Goal: Task Accomplishment & Management: Complete application form

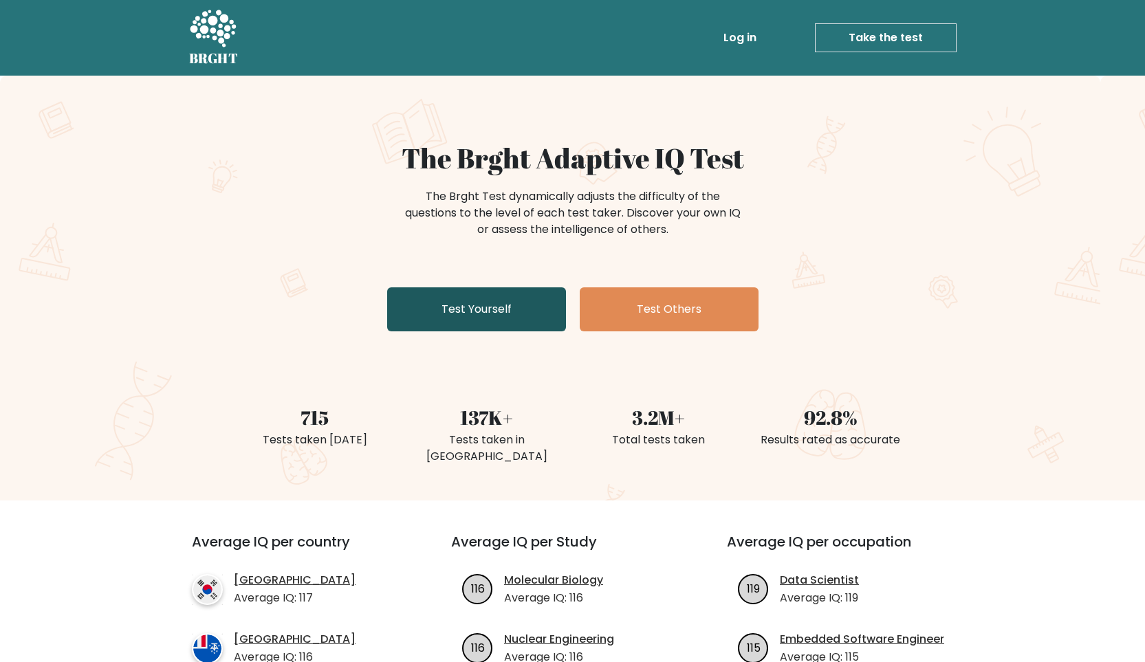
click at [422, 313] on link "Test Yourself" at bounding box center [476, 310] width 179 height 44
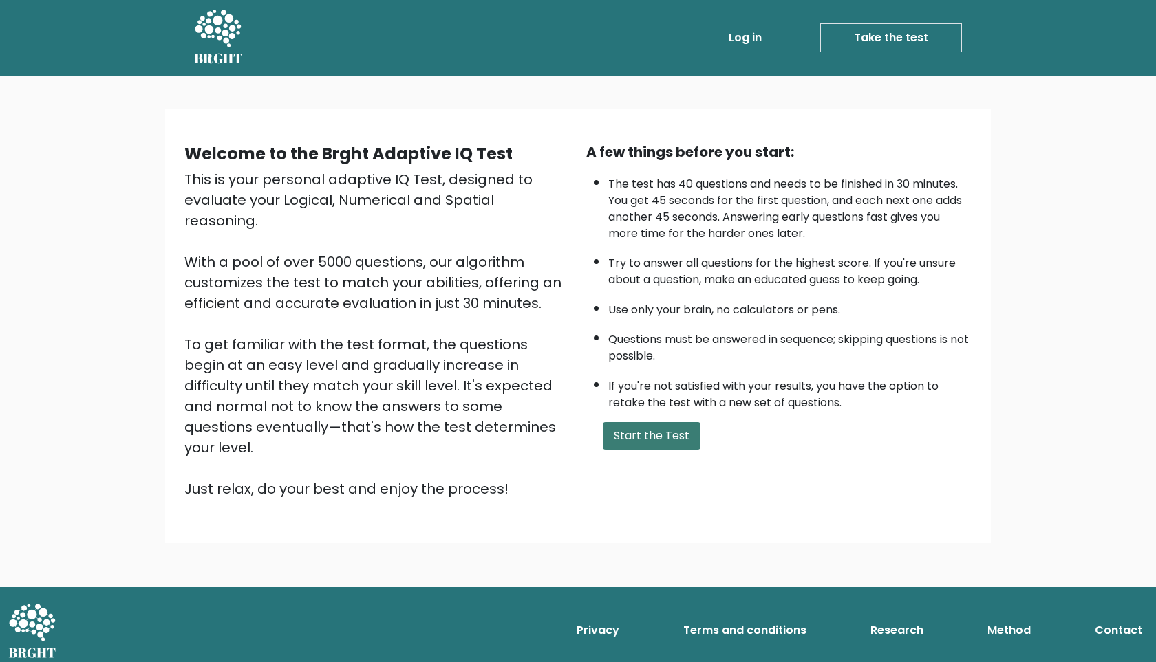
click at [644, 447] on button "Start the Test" at bounding box center [652, 436] width 98 height 28
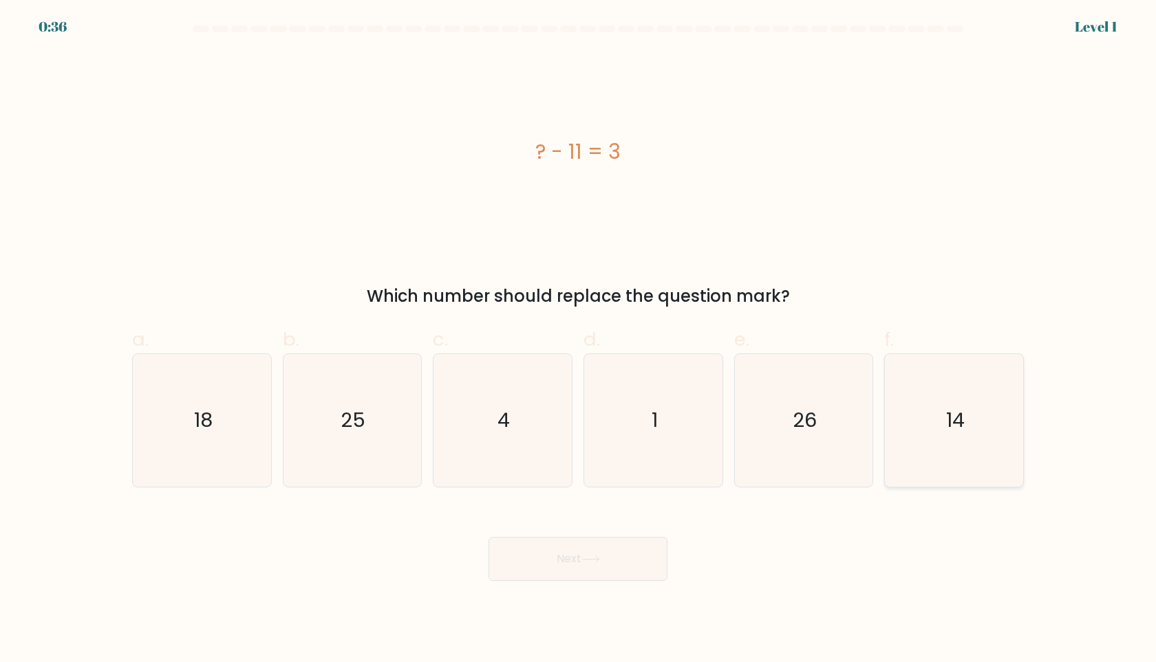
click at [956, 374] on icon "14" at bounding box center [953, 420] width 133 height 133
click at [579, 341] on input "f. 14" at bounding box center [578, 336] width 1 height 9
radio input "true"
click at [603, 574] on button "Next" at bounding box center [577, 559] width 179 height 44
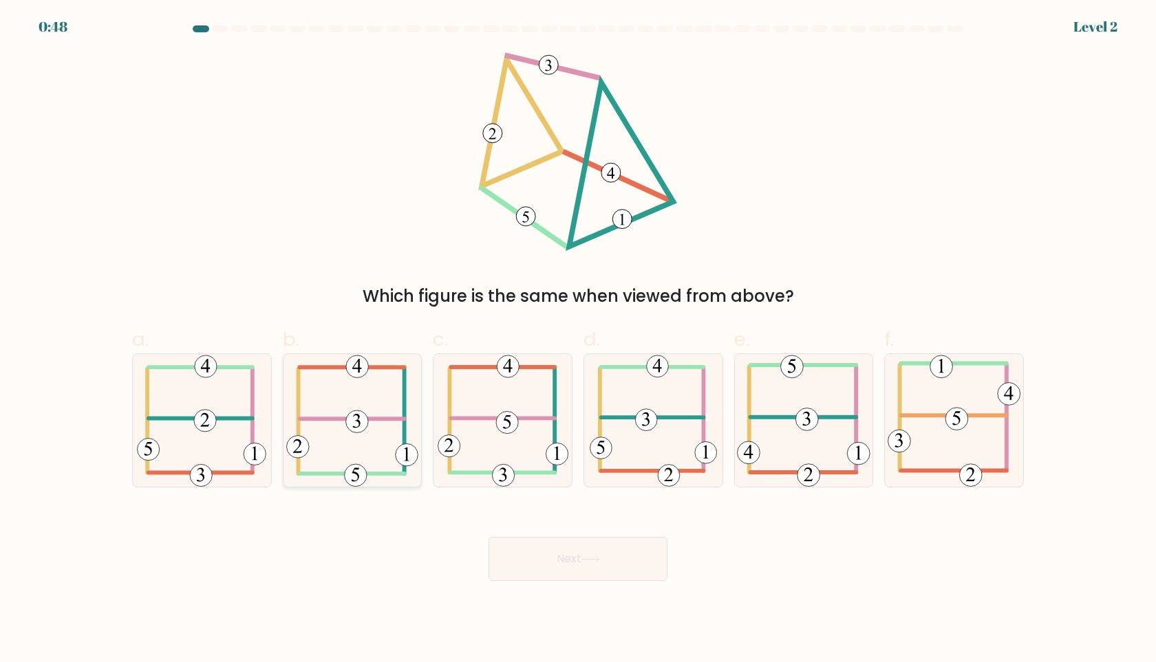
click at [369, 442] on icon at bounding box center [352, 420] width 132 height 133
click at [578, 341] on input "b." at bounding box center [578, 336] width 1 height 9
radio input "true"
click at [560, 566] on button "Next" at bounding box center [577, 559] width 179 height 44
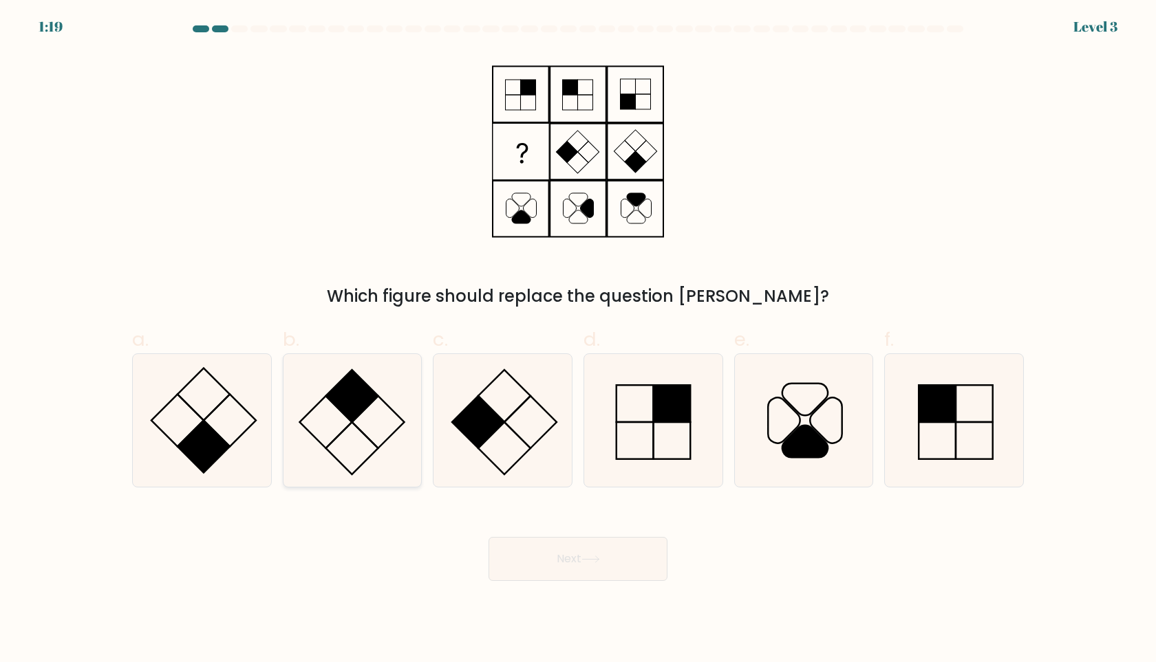
click at [327, 409] on icon at bounding box center [351, 420] width 133 height 133
click at [578, 341] on input "b." at bounding box center [578, 336] width 1 height 9
radio input "true"
click at [558, 543] on button "Next" at bounding box center [577, 559] width 179 height 44
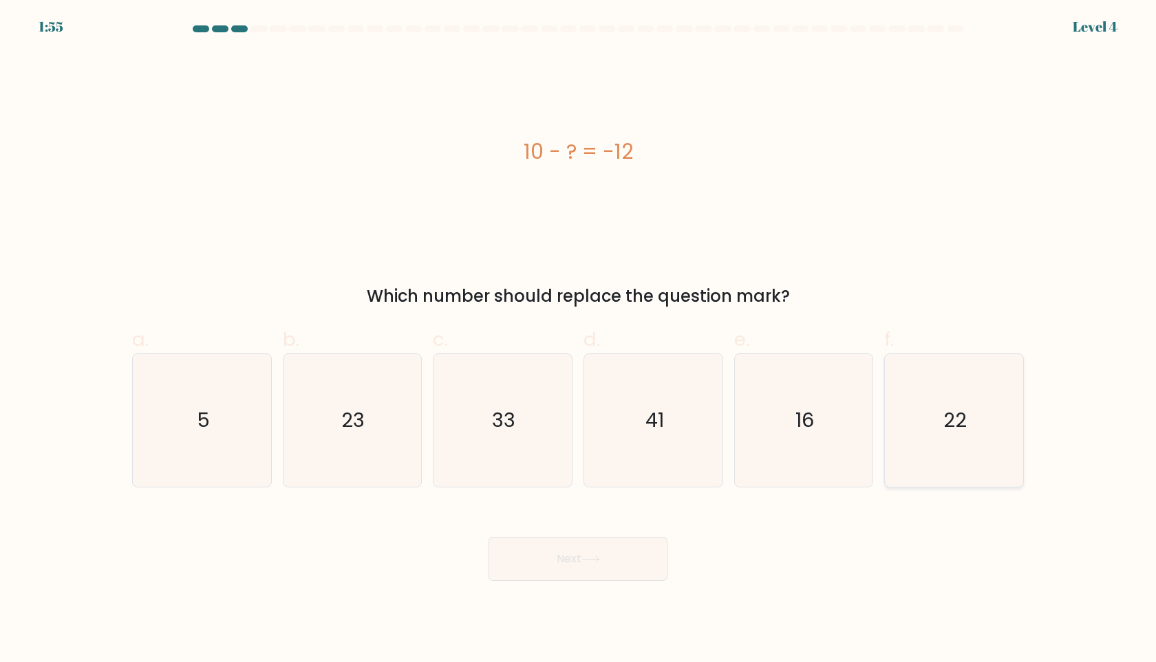
click at [939, 428] on icon "22" at bounding box center [953, 420] width 133 height 133
click at [579, 341] on input "f. 22" at bounding box center [578, 336] width 1 height 9
radio input "true"
click at [603, 539] on button "Next" at bounding box center [577, 559] width 179 height 44
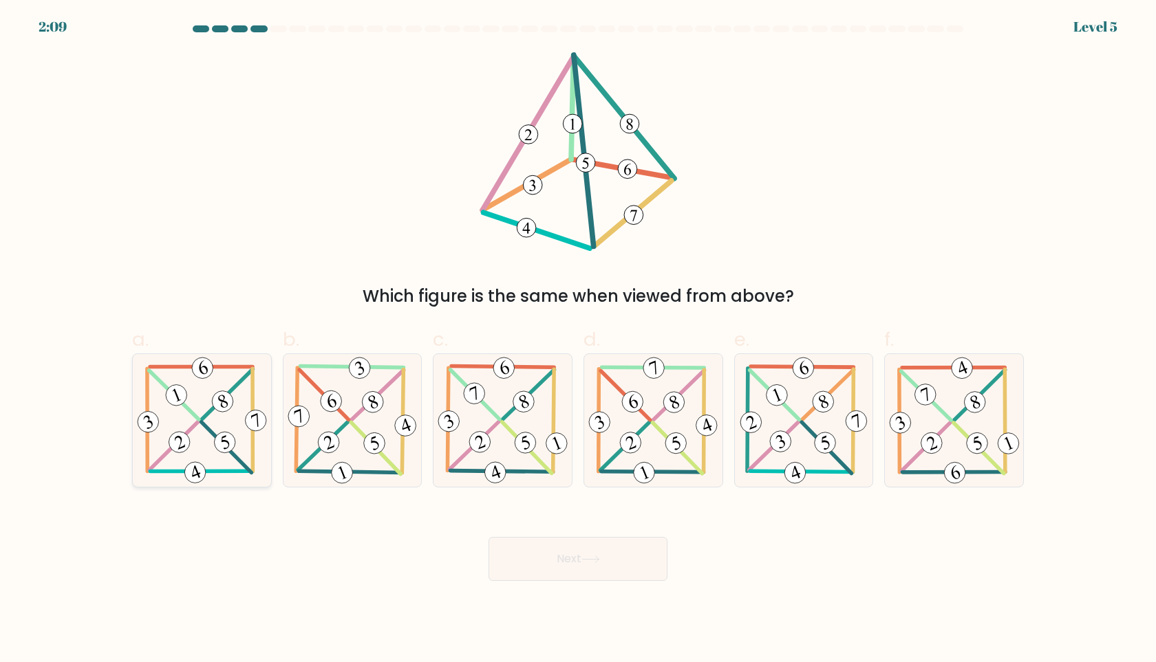
click at [206, 428] on 600 at bounding box center [227, 447] width 50 height 51
click at [578, 341] on input "a." at bounding box center [578, 336] width 1 height 9
radio input "true"
click at [607, 583] on body "2:08 Level 5" at bounding box center [578, 331] width 1156 height 662
click at [607, 572] on button "Next" at bounding box center [577, 559] width 179 height 44
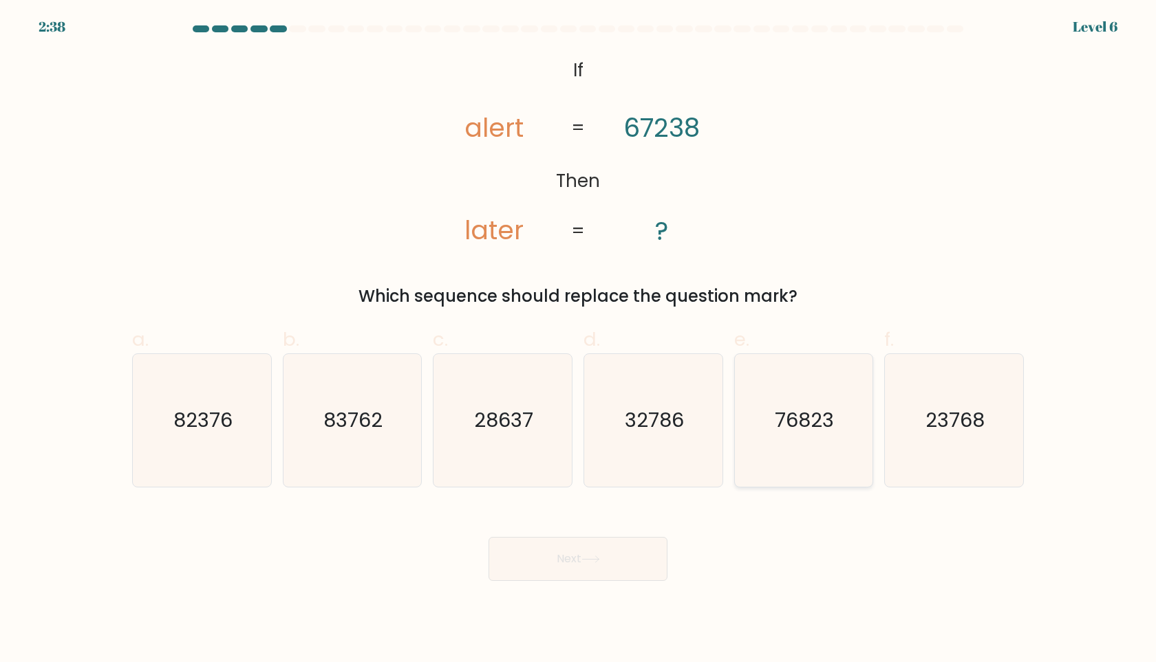
click at [792, 439] on icon "76823" at bounding box center [803, 420] width 133 height 133
click at [579, 341] on input "e. 76823" at bounding box center [578, 336] width 1 height 9
radio input "true"
click at [556, 552] on button "Next" at bounding box center [577, 559] width 179 height 44
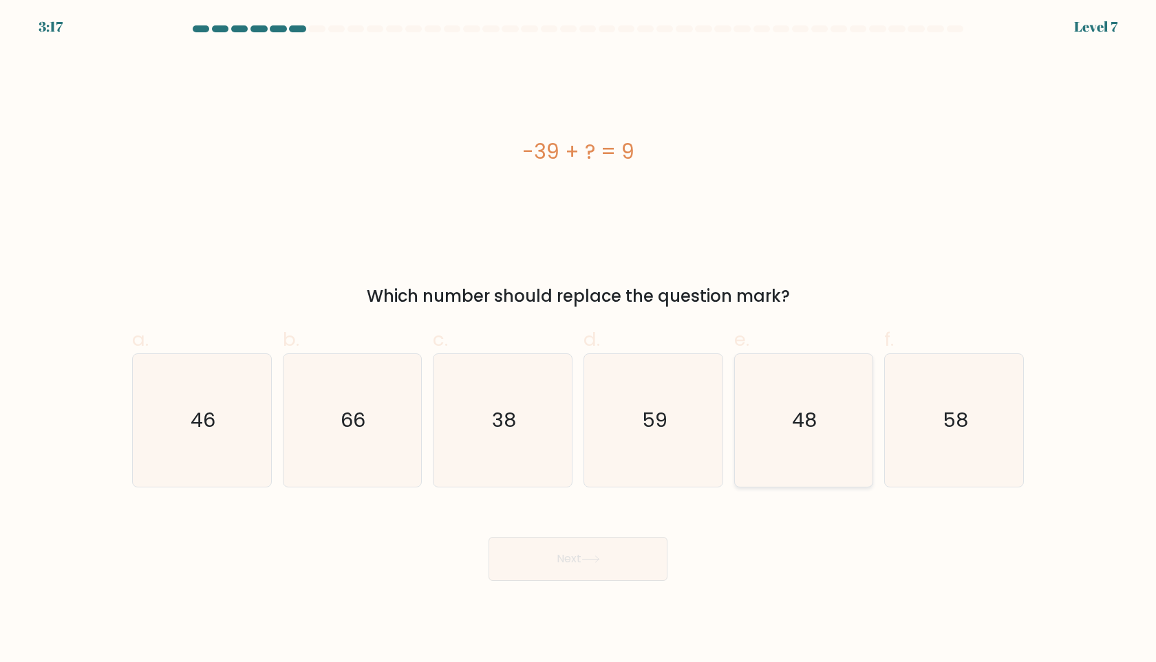
click at [835, 411] on icon "48" at bounding box center [803, 420] width 133 height 133
click at [579, 341] on input "e. 48" at bounding box center [578, 336] width 1 height 9
radio input "true"
click at [619, 576] on button "Next" at bounding box center [577, 559] width 179 height 44
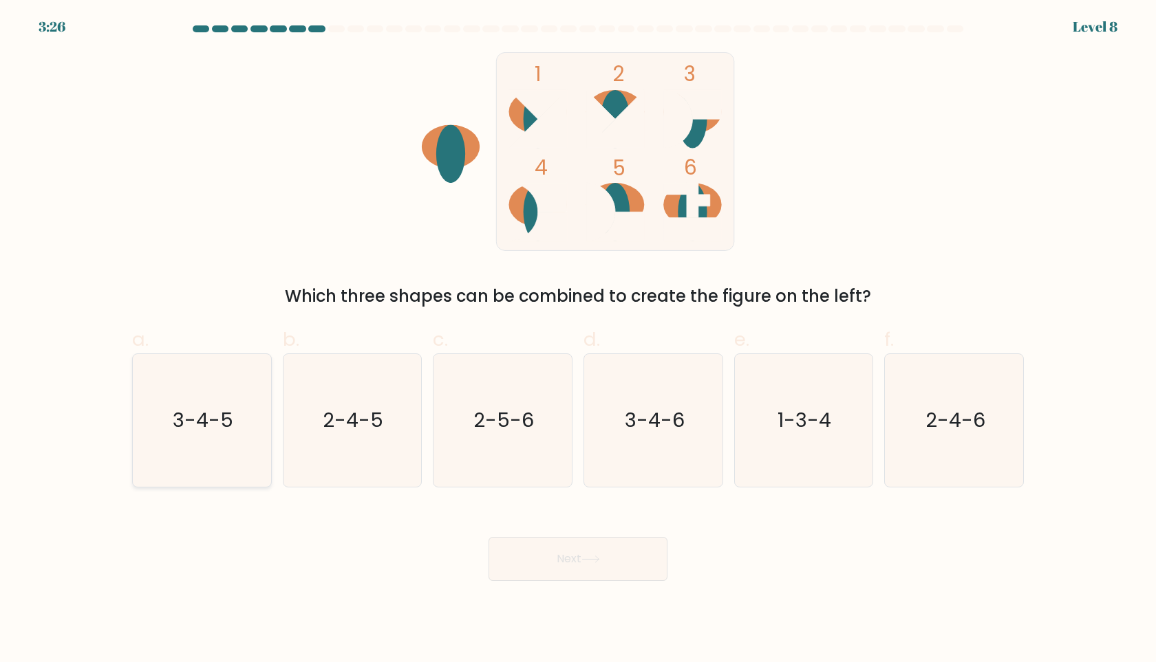
click at [180, 461] on icon "3-4-5" at bounding box center [202, 420] width 133 height 133
click at [578, 341] on input "a. 3-4-5" at bounding box center [578, 336] width 1 height 9
radio input "true"
click at [563, 548] on button "Next" at bounding box center [577, 559] width 179 height 44
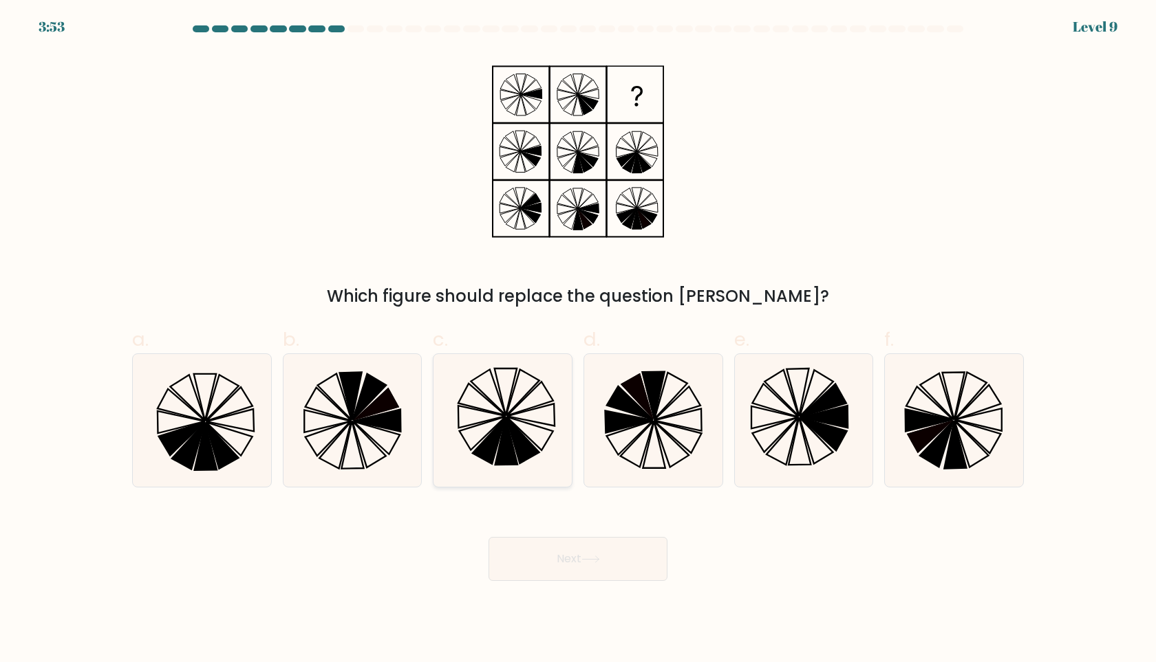
click at [496, 387] on icon at bounding box center [488, 392] width 34 height 45
click at [578, 341] on input "c." at bounding box center [578, 336] width 1 height 9
radio input "true"
click at [565, 543] on button "Next" at bounding box center [577, 559] width 179 height 44
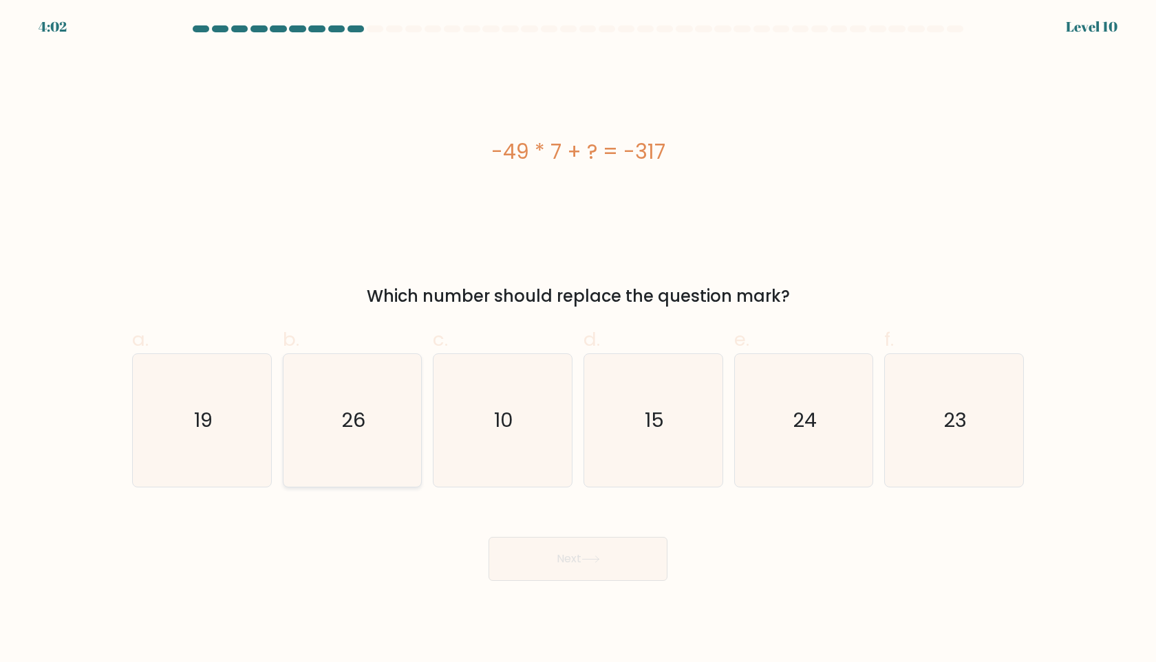
click at [360, 471] on icon "26" at bounding box center [351, 420] width 133 height 133
click at [578, 341] on input "b. 26" at bounding box center [578, 336] width 1 height 9
radio input "true"
click at [585, 570] on button "Next" at bounding box center [577, 559] width 179 height 44
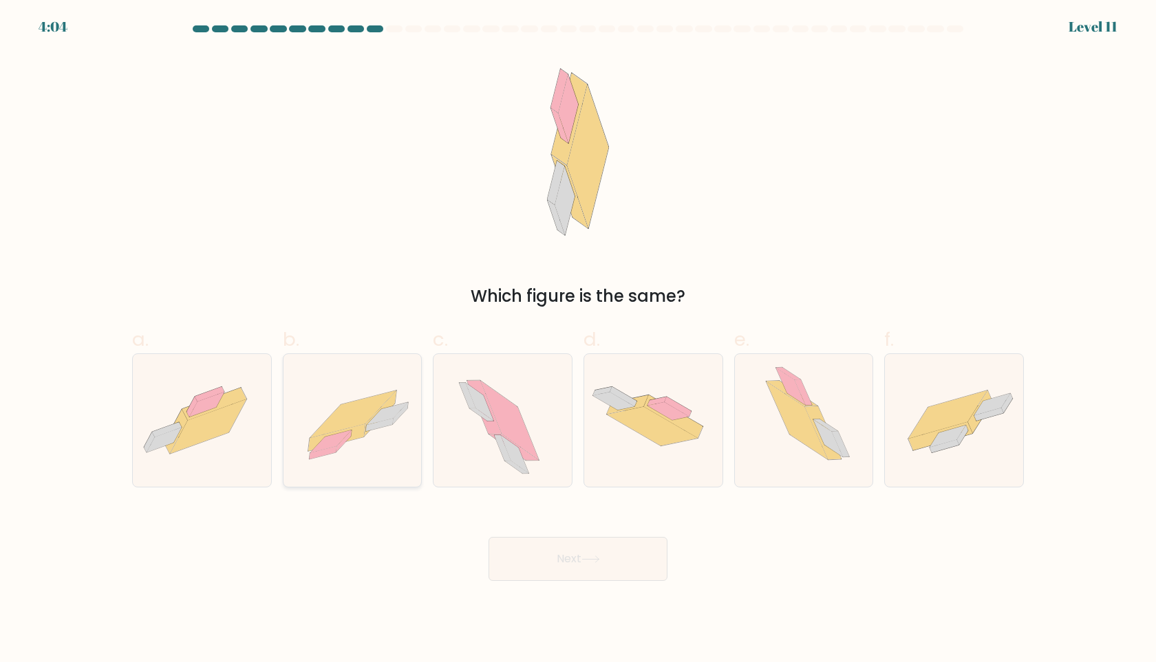
click at [341, 403] on icon at bounding box center [352, 420] width 138 height 99
click at [578, 341] on input "b." at bounding box center [578, 336] width 1 height 9
radio input "true"
click at [581, 565] on button "Next" at bounding box center [577, 559] width 179 height 44
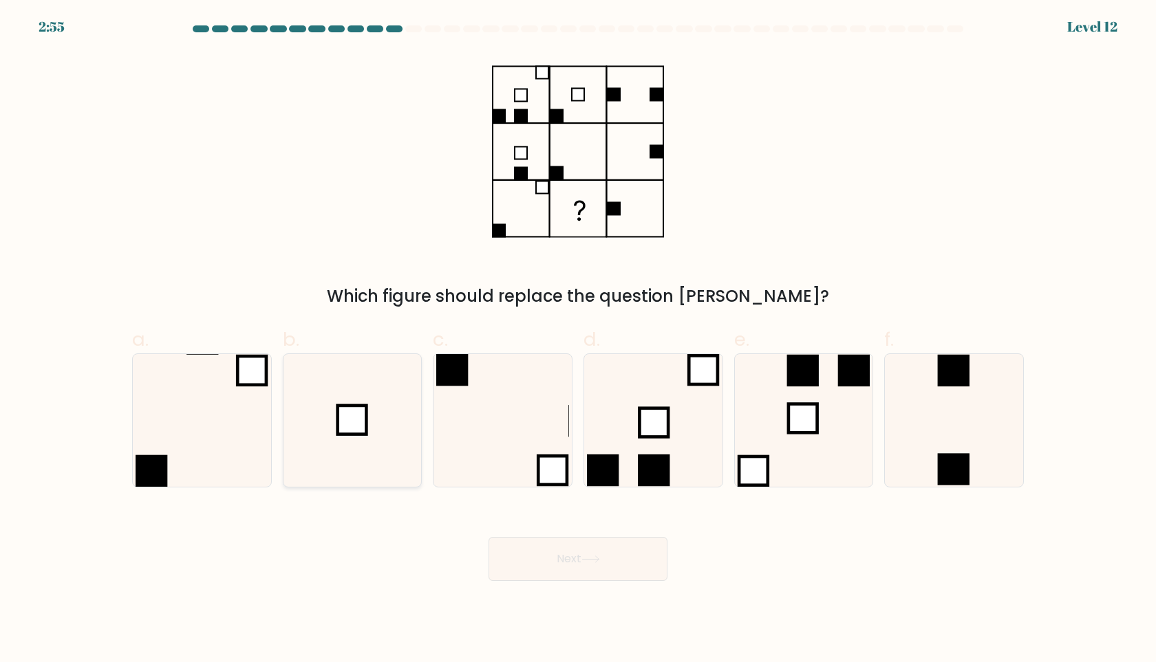
click at [334, 420] on icon at bounding box center [351, 420] width 133 height 133
click at [578, 341] on input "b." at bounding box center [578, 336] width 1 height 9
radio input "true"
click at [537, 549] on button "Next" at bounding box center [577, 559] width 179 height 44
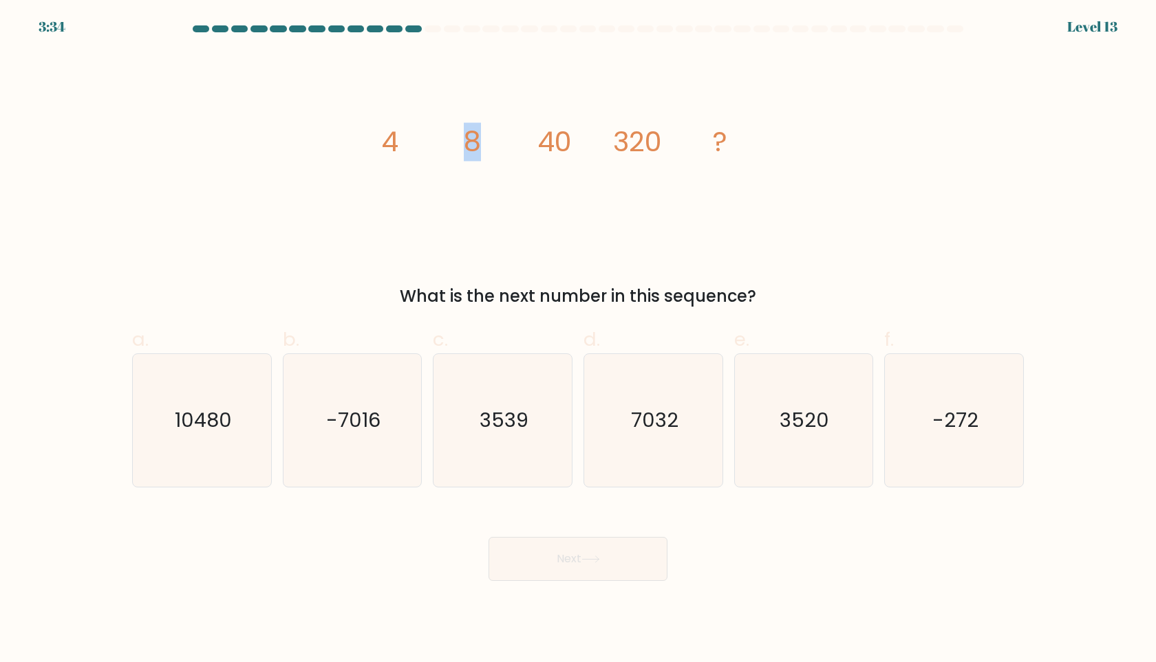
drag, startPoint x: 481, startPoint y: 149, endPoint x: 395, endPoint y: 145, distance: 86.1
click at [395, 145] on icon "image/svg+xml 4 8 40 320 ?" at bounding box center [577, 151] width 413 height 199
click at [395, 145] on tspan "4" at bounding box center [389, 141] width 17 height 39
click at [820, 376] on icon "3520" at bounding box center [803, 420] width 133 height 133
click at [579, 341] on input "e. 3520" at bounding box center [578, 336] width 1 height 9
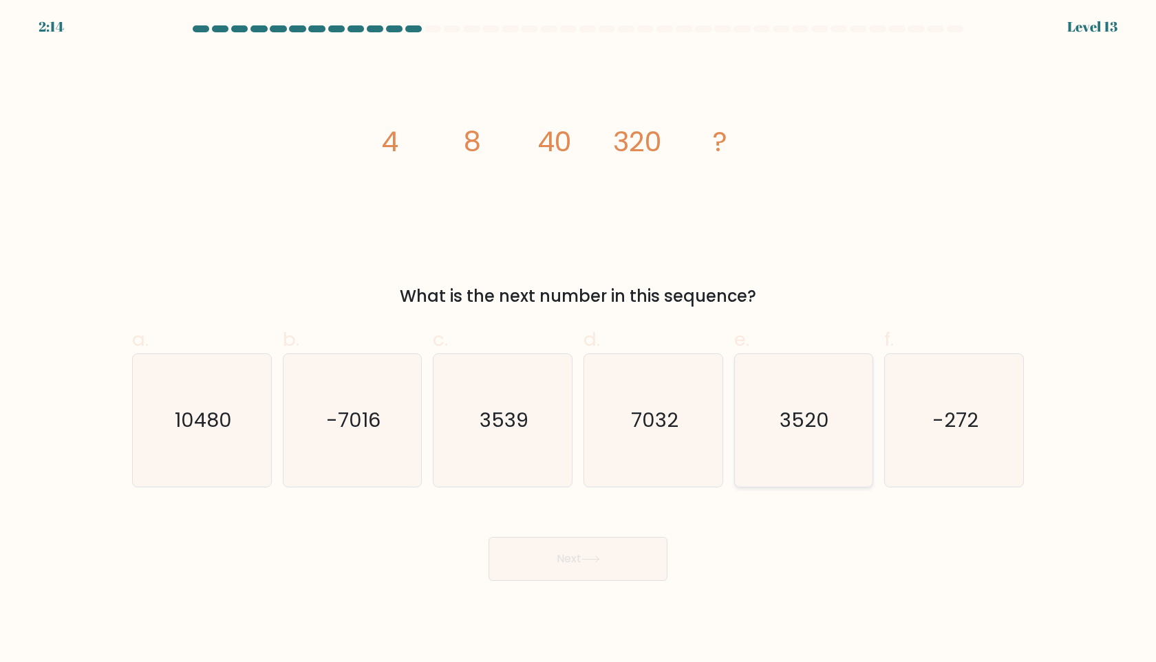
radio input "true"
click at [597, 556] on icon at bounding box center [590, 560] width 19 height 8
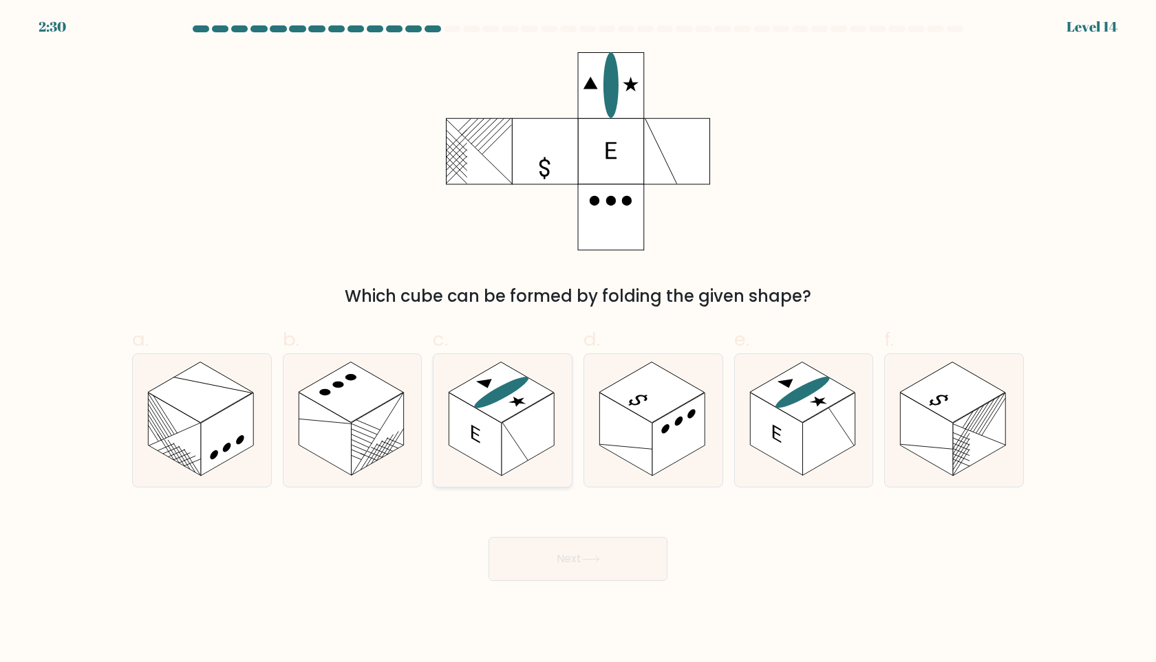
click at [498, 441] on rect at bounding box center [475, 434] width 52 height 83
click at [578, 341] on input "c." at bounding box center [578, 336] width 1 height 9
radio input "true"
click at [601, 571] on button "Next" at bounding box center [577, 559] width 179 height 44
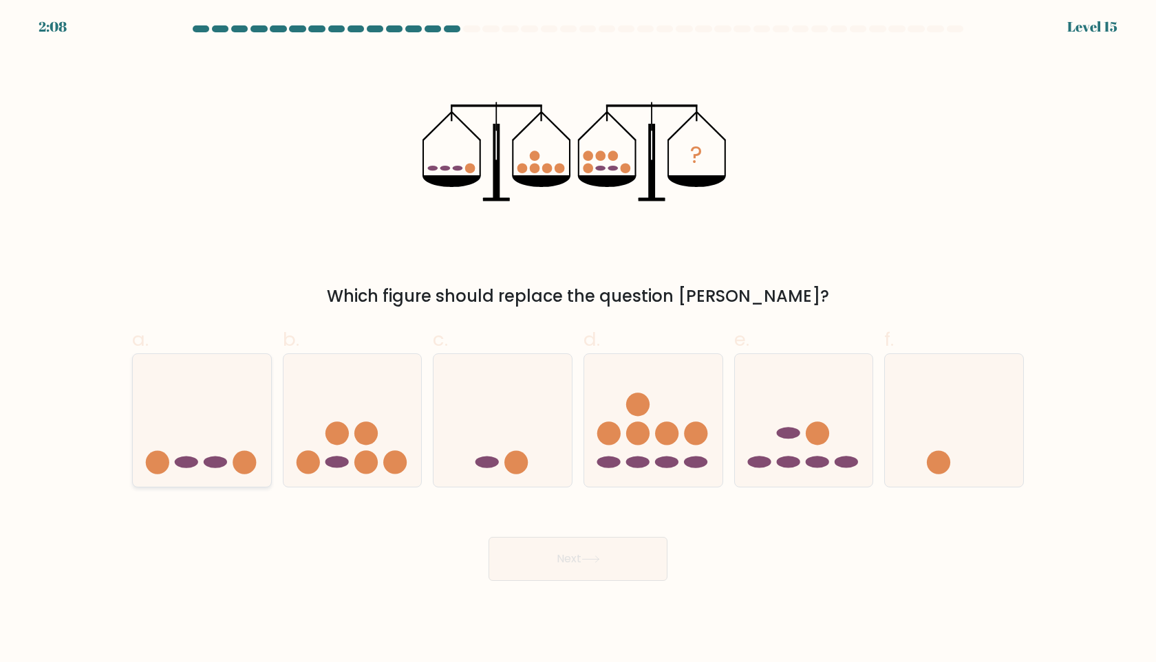
click at [205, 463] on ellipse at bounding box center [215, 462] width 23 height 12
click at [578, 341] on input "a." at bounding box center [578, 336] width 1 height 9
radio input "true"
click at [635, 559] on button "Next" at bounding box center [577, 559] width 179 height 44
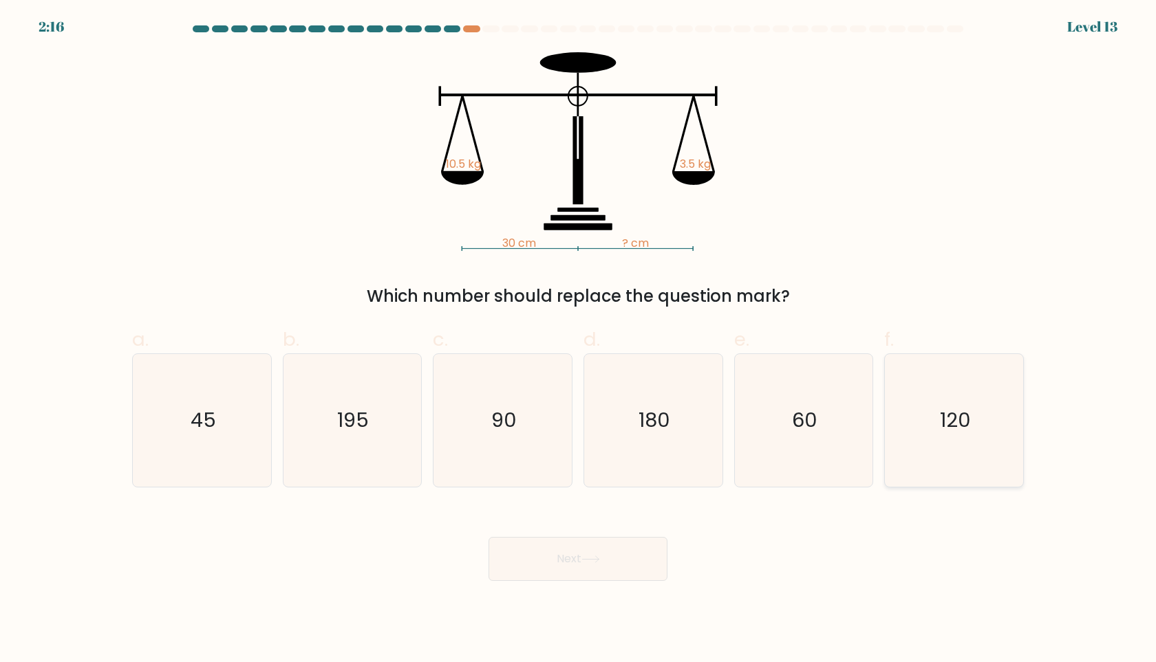
click at [969, 452] on icon "120" at bounding box center [953, 420] width 133 height 133
click at [579, 341] on input "f. 120" at bounding box center [578, 336] width 1 height 9
radio input "true"
click at [600, 557] on icon at bounding box center [590, 560] width 19 height 8
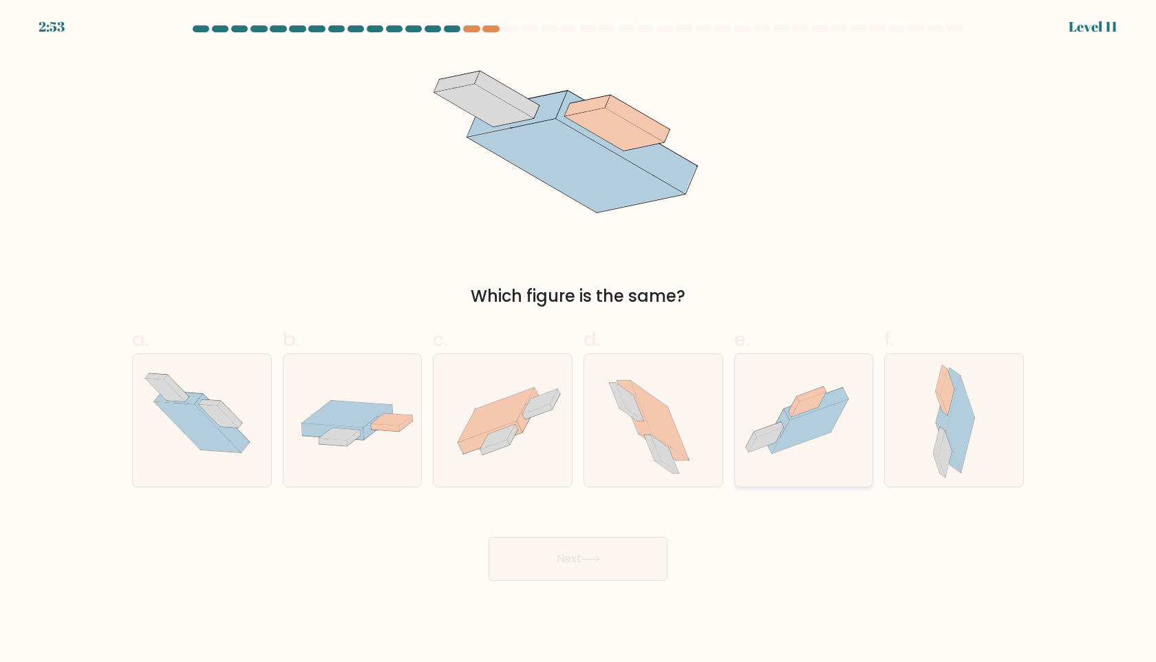
click at [799, 424] on icon at bounding box center [810, 427] width 76 height 54
click at [579, 341] on input "e." at bounding box center [578, 336] width 1 height 9
radio input "true"
click at [574, 552] on button "Next" at bounding box center [577, 559] width 179 height 44
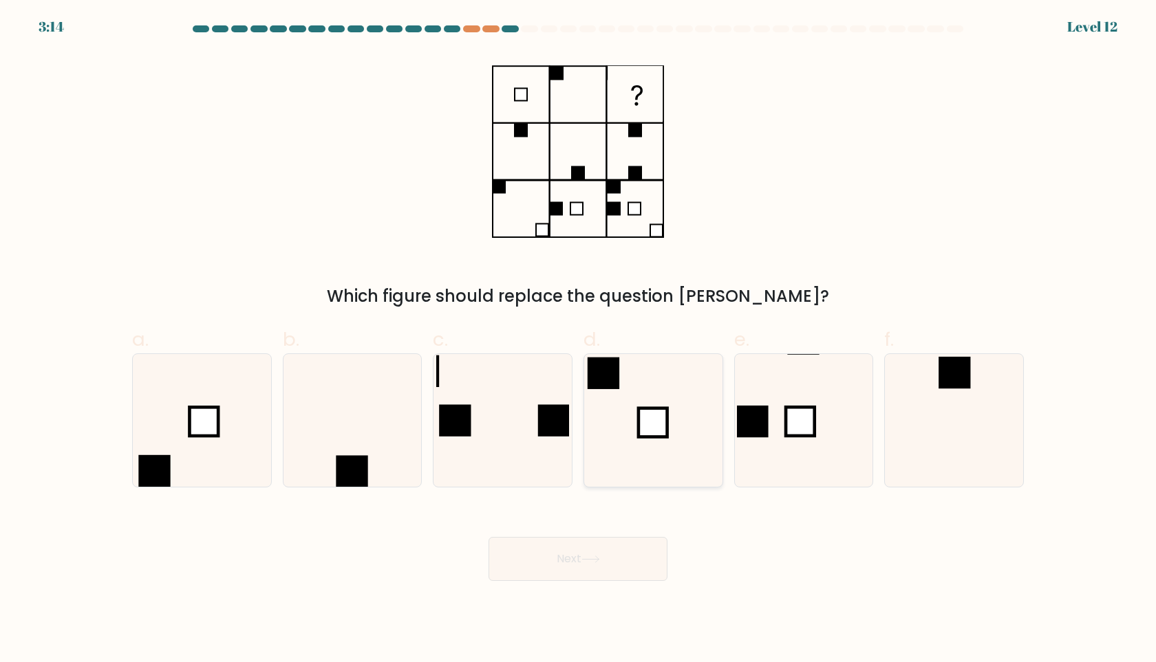
click at [645, 429] on rect at bounding box center [652, 423] width 29 height 29
click at [579, 341] on input "d." at bounding box center [578, 336] width 1 height 9
radio input "true"
click at [613, 561] on button "Next" at bounding box center [577, 559] width 179 height 44
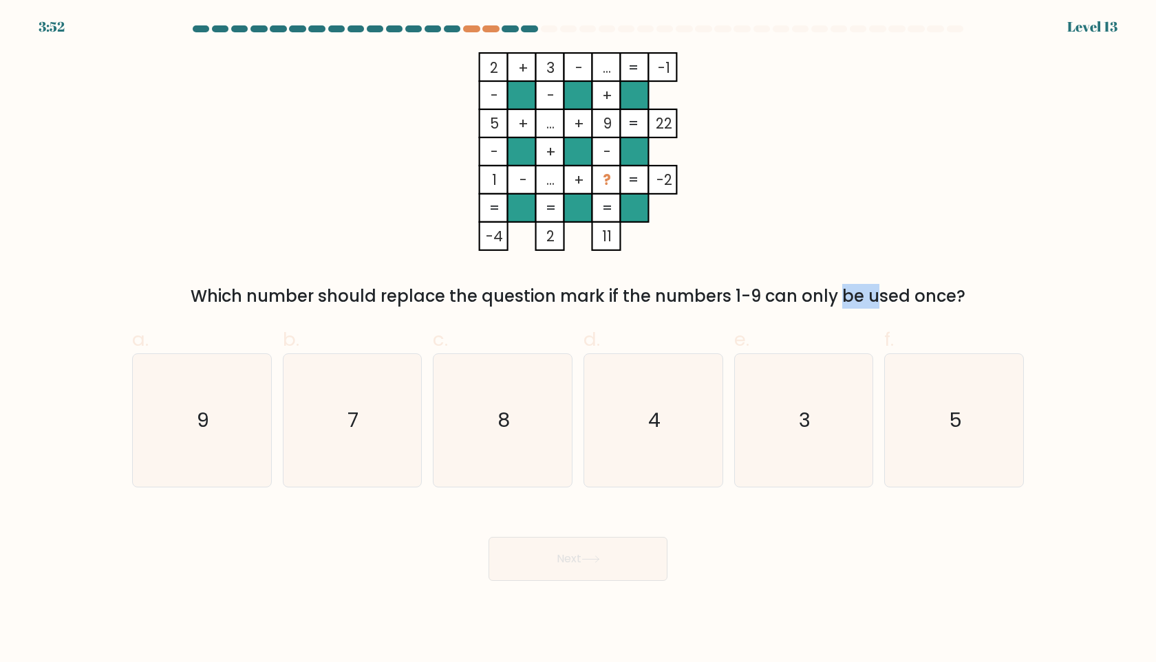
drag, startPoint x: 726, startPoint y: 296, endPoint x: 759, endPoint y: 296, distance: 33.0
click at [759, 296] on div "Which number should replace the question mark if the numbers 1-9 can only be us…" at bounding box center [577, 296] width 875 height 25
click at [495, 417] on icon "8" at bounding box center [502, 420] width 133 height 133
click at [578, 341] on input "c. 8" at bounding box center [578, 336] width 1 height 9
radio input "true"
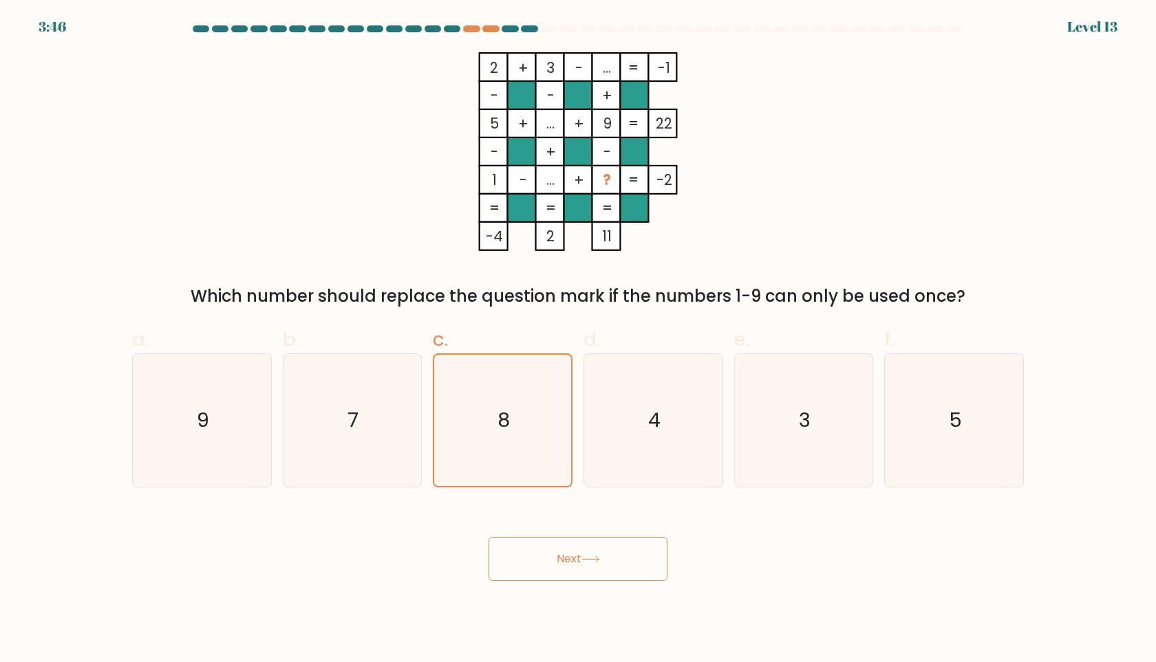
click at [553, 561] on button "Next" at bounding box center [577, 559] width 179 height 44
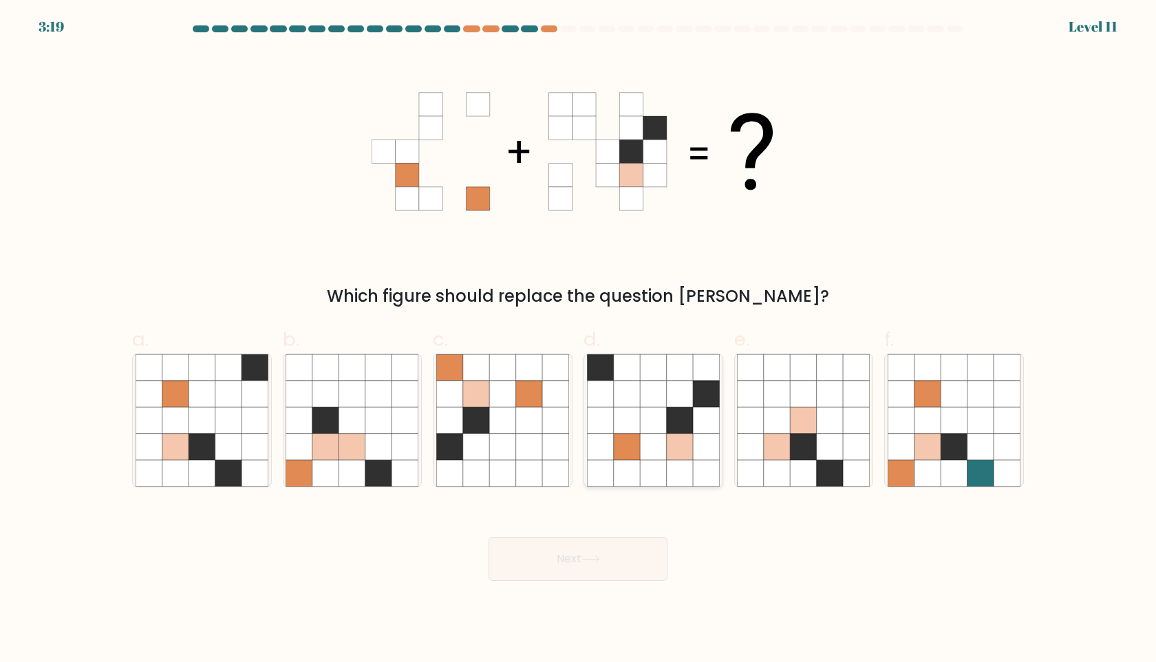
click at [696, 453] on icon at bounding box center [706, 447] width 26 height 26
click at [579, 341] on input "d." at bounding box center [578, 336] width 1 height 9
radio input "true"
click at [631, 561] on button "Next" at bounding box center [577, 559] width 179 height 44
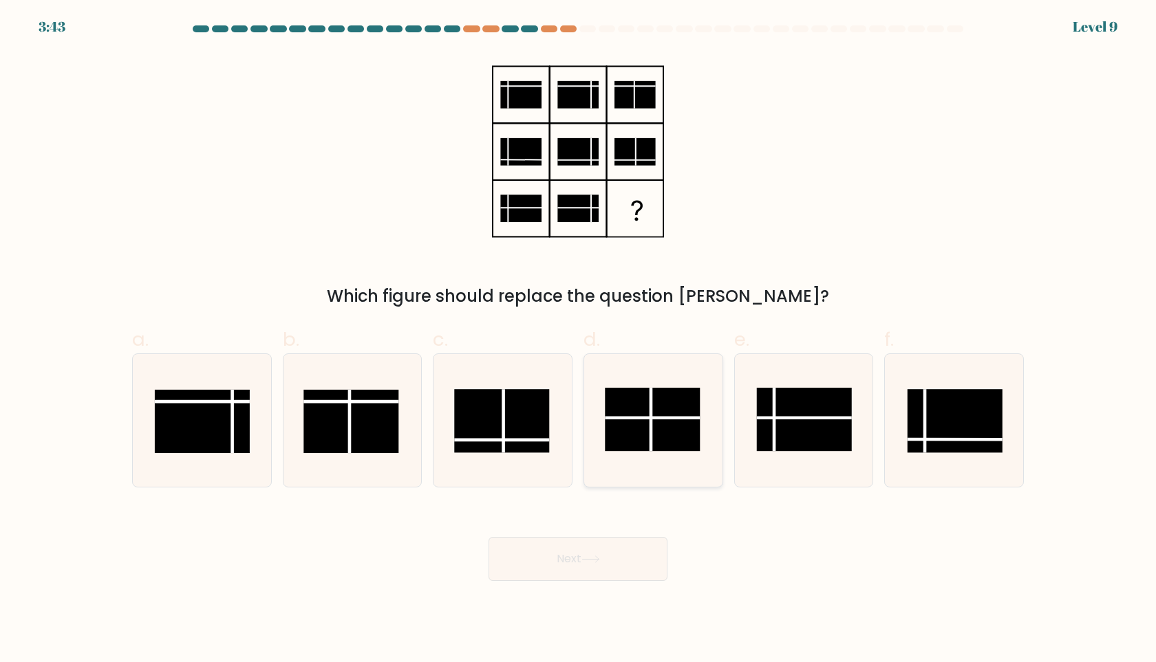
click at [651, 403] on line at bounding box center [651, 419] width 0 height 63
click at [579, 341] on input "d." at bounding box center [578, 336] width 1 height 9
radio input "true"
click at [604, 558] on button "Next" at bounding box center [577, 559] width 179 height 44
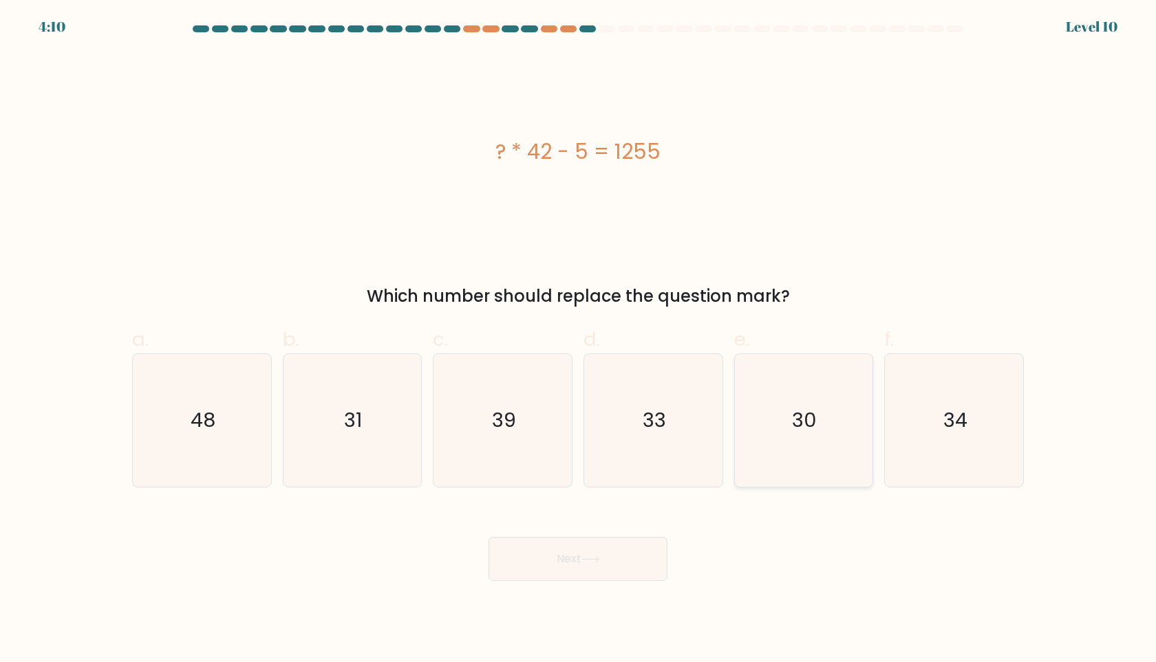
click at [799, 409] on text "30" at bounding box center [804, 421] width 25 height 28
click at [579, 341] on input "e. 30" at bounding box center [578, 336] width 1 height 9
radio input "true"
click at [601, 552] on button "Next" at bounding box center [577, 559] width 179 height 44
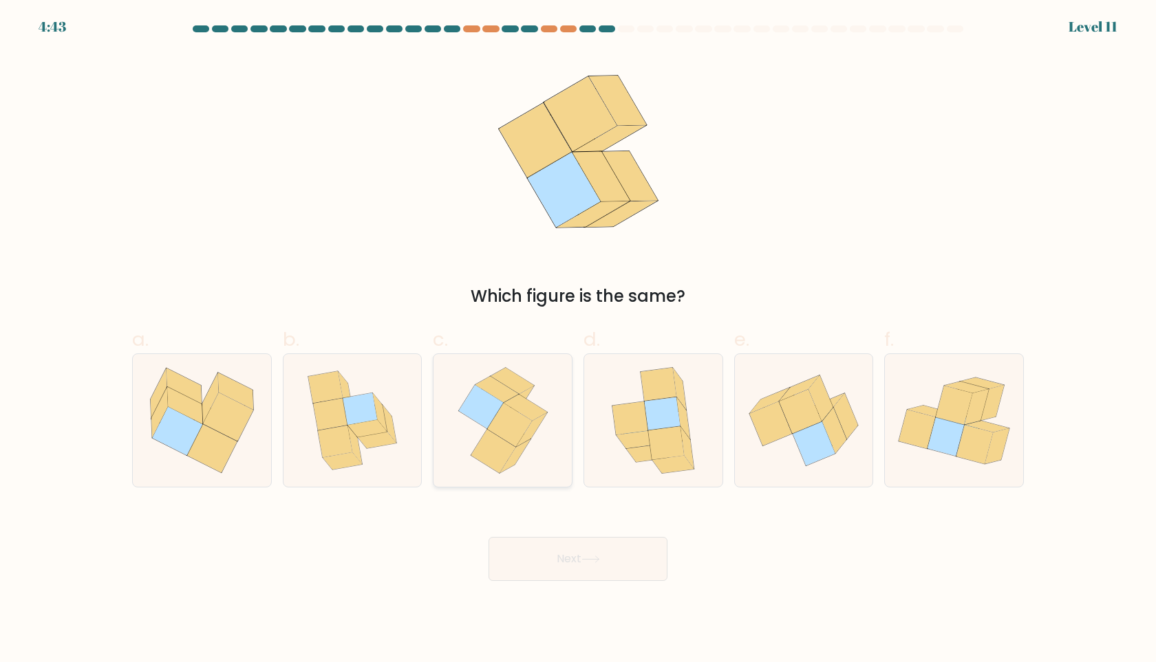
click at [524, 446] on icon at bounding box center [514, 457] width 31 height 34
click at [578, 341] on input "c." at bounding box center [578, 336] width 1 height 9
radio input "true"
click at [557, 548] on button "Next" at bounding box center [577, 559] width 179 height 44
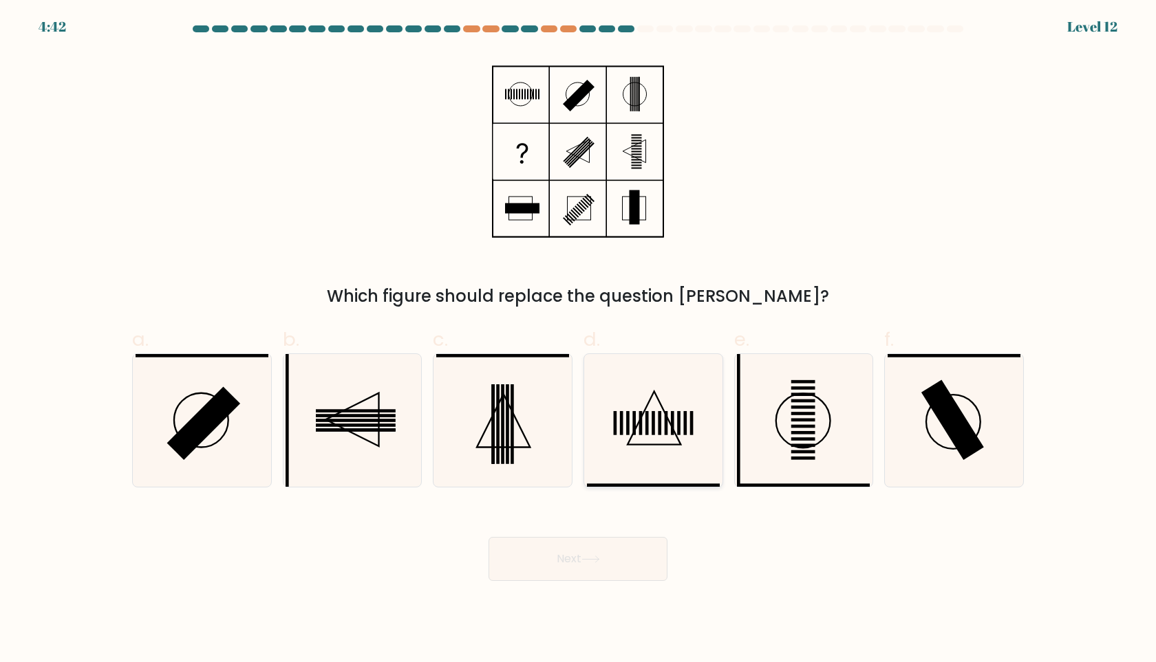
click at [664, 422] on rect at bounding box center [665, 423] width 3 height 24
click at [579, 341] on input "d." at bounding box center [578, 336] width 1 height 9
radio input "true"
click at [586, 570] on button "Next" at bounding box center [577, 559] width 179 height 44
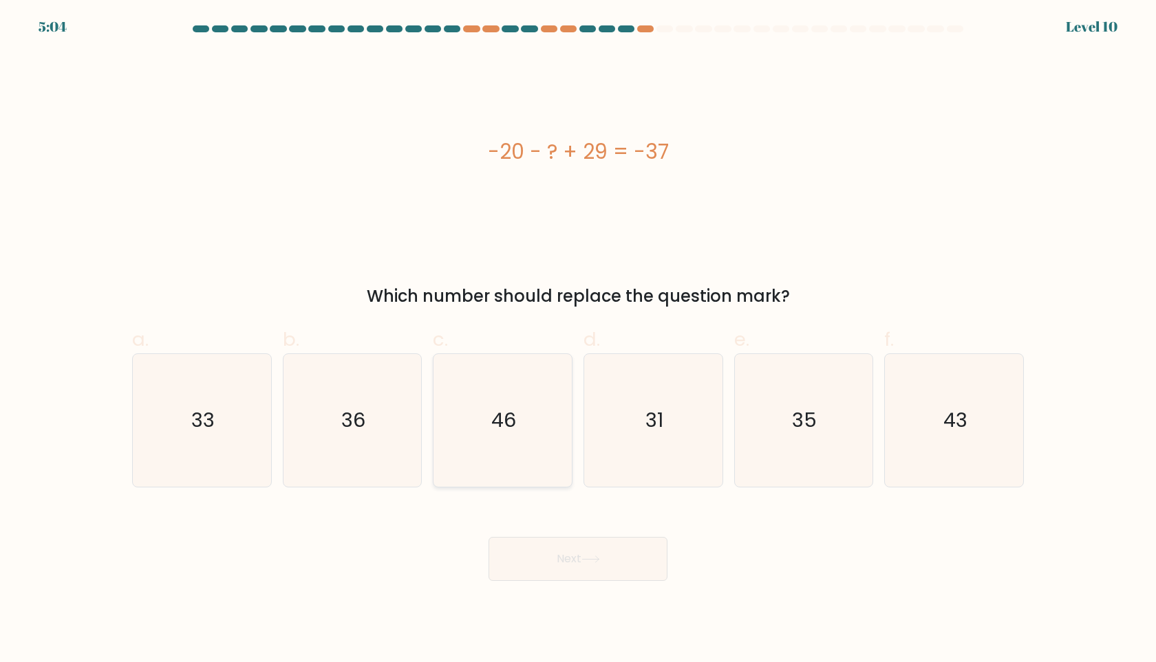
click at [497, 385] on icon "46" at bounding box center [502, 420] width 133 height 133
click at [578, 341] on input "c. 46" at bounding box center [578, 336] width 1 height 9
radio input "true"
click at [565, 557] on button "Next" at bounding box center [577, 559] width 179 height 44
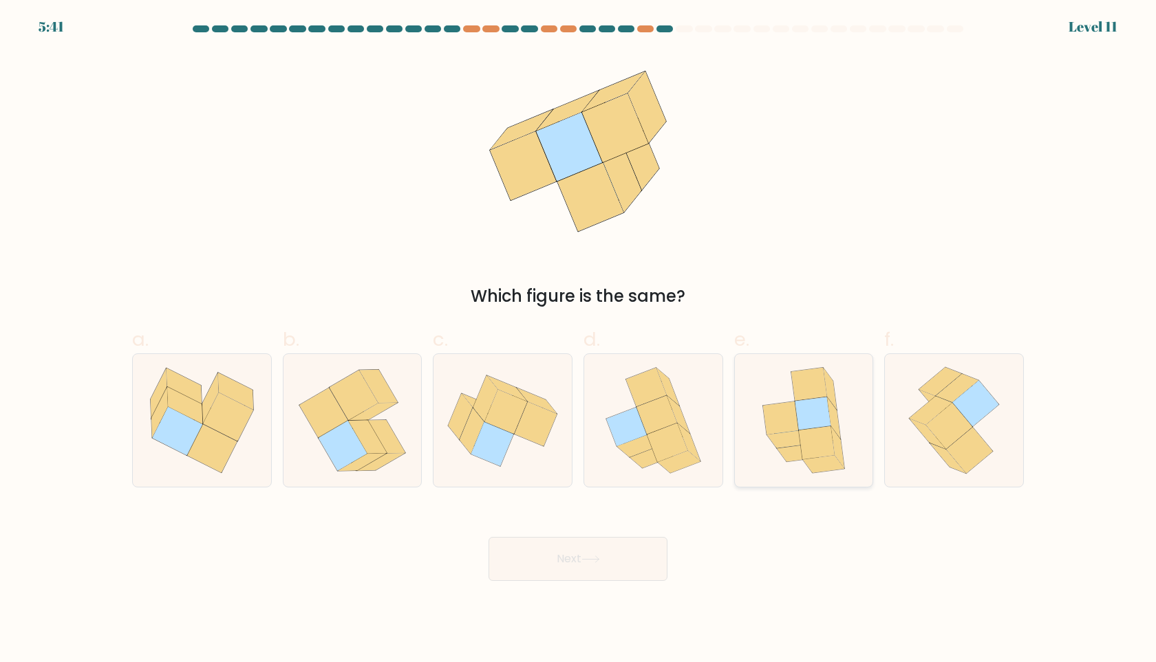
click at [812, 448] on icon at bounding box center [817, 443] width 36 height 33
click at [579, 341] on input "e." at bounding box center [578, 336] width 1 height 9
radio input "true"
click at [624, 557] on button "Next" at bounding box center [577, 559] width 179 height 44
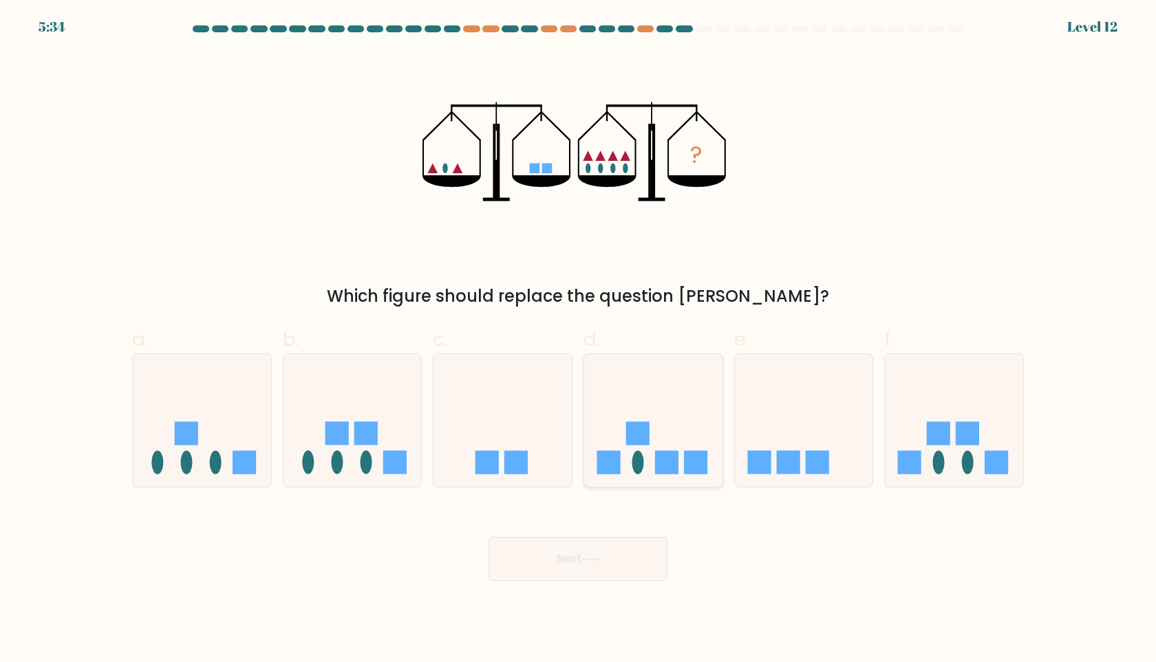
click at [711, 411] on icon at bounding box center [653, 421] width 138 height 114
click at [579, 341] on input "d." at bounding box center [578, 336] width 1 height 9
radio input "true"
click at [629, 550] on button "Next" at bounding box center [577, 559] width 179 height 44
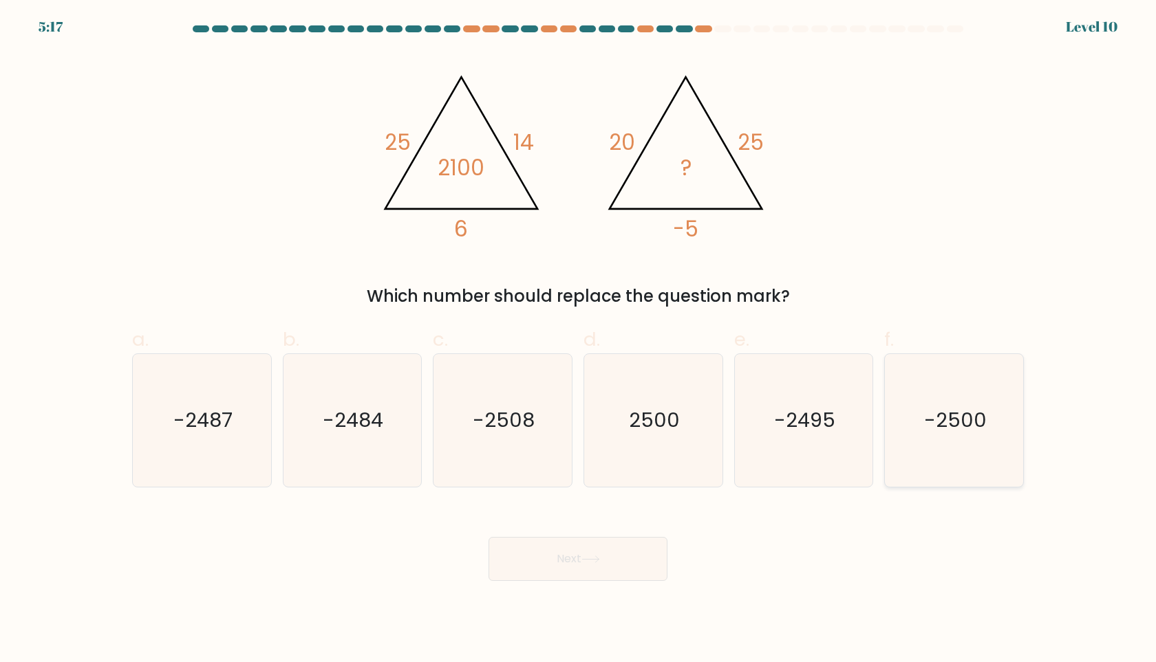
click at [929, 419] on text "-2500" at bounding box center [955, 421] width 63 height 28
click at [579, 341] on input "f. -2500" at bounding box center [578, 336] width 1 height 9
radio input "true"
click at [607, 566] on button "Next" at bounding box center [577, 559] width 179 height 44
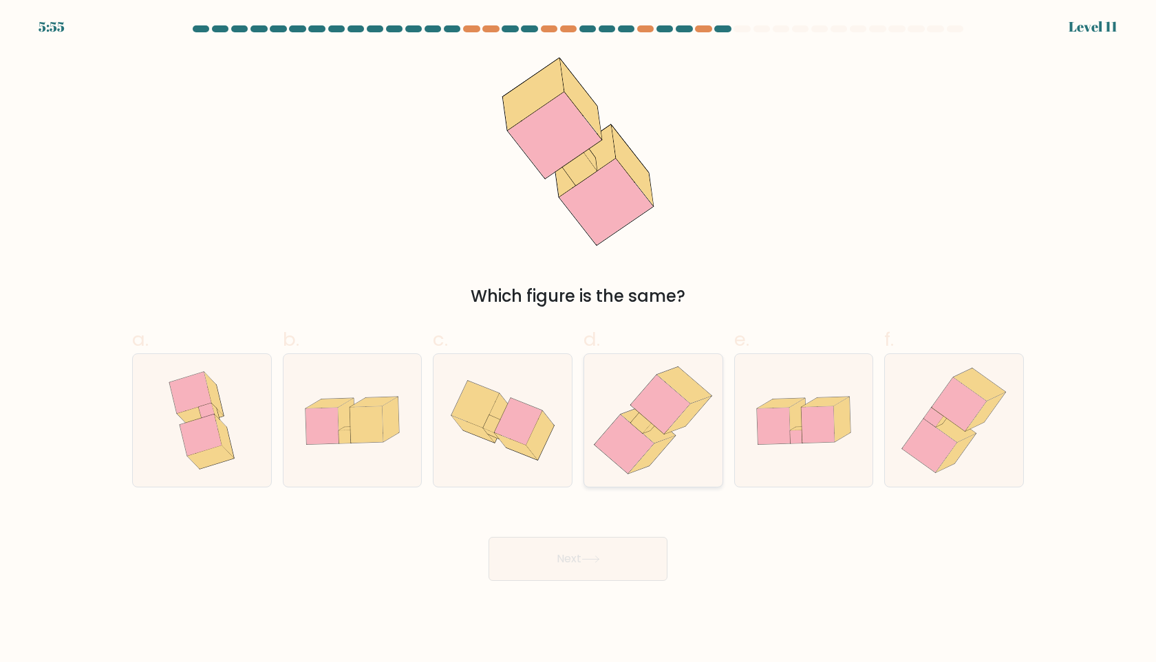
click at [673, 454] on icon at bounding box center [652, 420] width 129 height 133
click at [579, 341] on input "d." at bounding box center [578, 336] width 1 height 9
radio input "true"
click at [645, 541] on button "Next" at bounding box center [577, 559] width 179 height 44
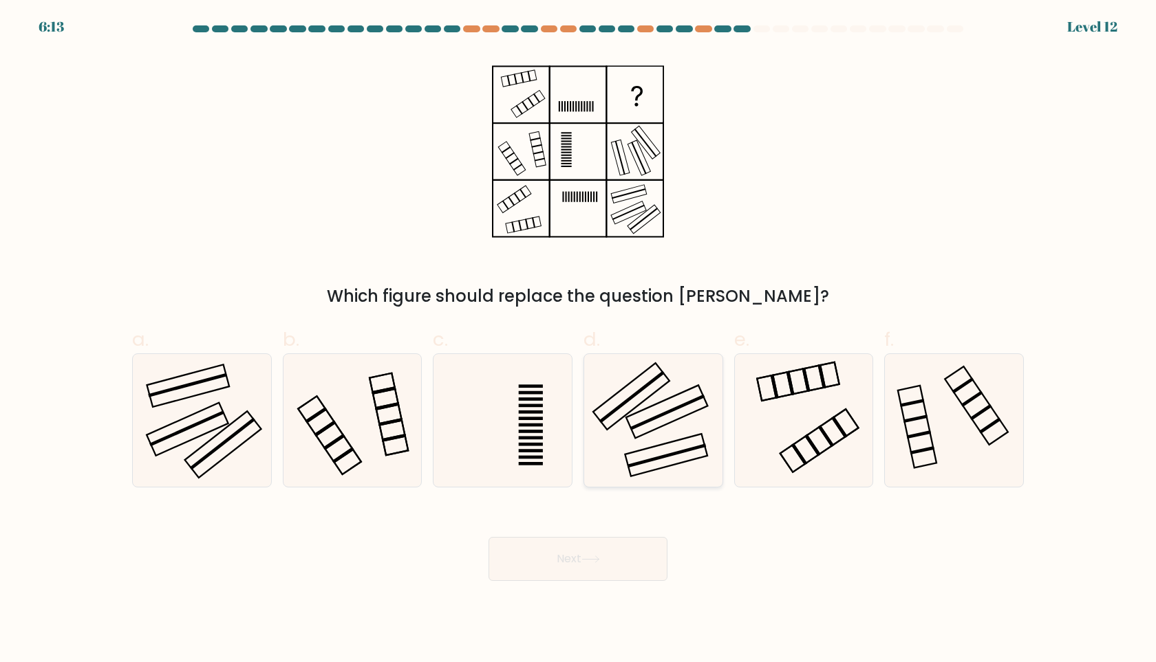
click at [647, 398] on rect at bounding box center [631, 396] width 76 height 67
click at [579, 341] on input "d." at bounding box center [578, 336] width 1 height 9
radio input "true"
click at [586, 568] on button "Next" at bounding box center [577, 559] width 179 height 44
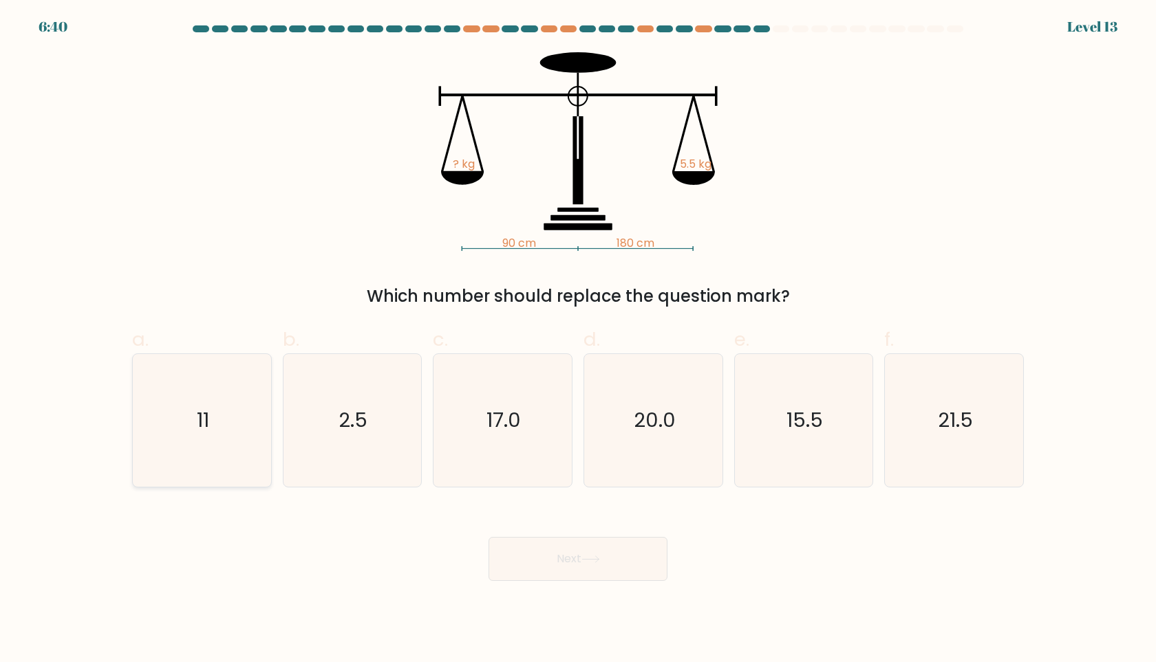
click at [215, 477] on icon "11" at bounding box center [202, 420] width 133 height 133
click at [578, 341] on input "a. 11" at bounding box center [578, 336] width 1 height 9
radio input "true"
click at [621, 582] on body "6:39 Level 13" at bounding box center [578, 331] width 1156 height 662
click at [629, 561] on button "Next" at bounding box center [577, 559] width 179 height 44
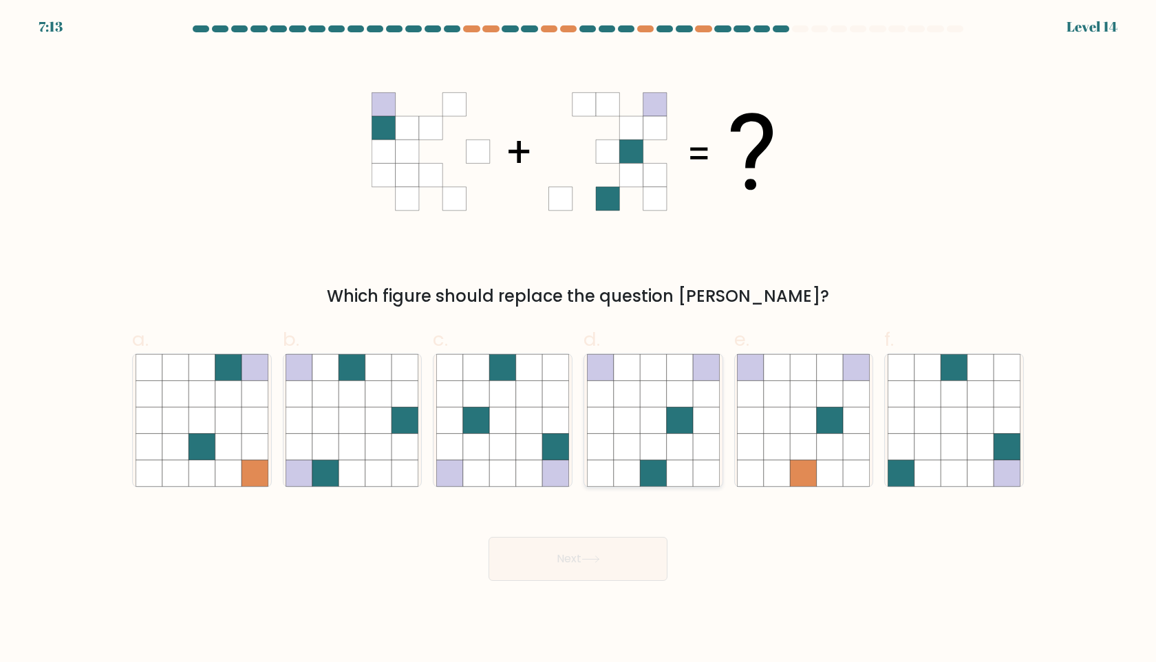
click at [627, 418] on icon at bounding box center [627, 420] width 26 height 26
click at [579, 341] on input "d." at bounding box center [578, 336] width 1 height 9
radio input "true"
click at [553, 584] on body "6:03 Level 14" at bounding box center [578, 331] width 1156 height 662
click at [561, 561] on button "Next" at bounding box center [577, 559] width 179 height 44
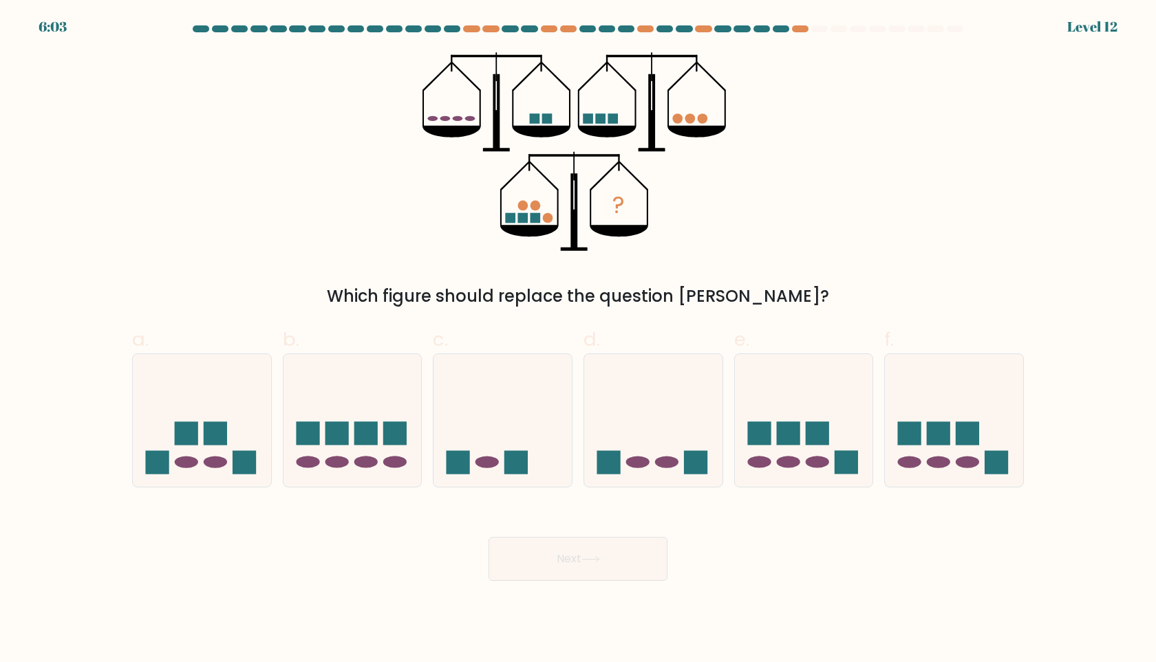
click at [757, 238] on div "? Which figure should replace the question mark?" at bounding box center [578, 180] width 908 height 257
click at [798, 194] on div "? Which figure should replace the question mark?" at bounding box center [578, 180] width 908 height 257
click at [352, 382] on icon at bounding box center [352, 421] width 138 height 114
click at [578, 341] on input "b." at bounding box center [578, 336] width 1 height 9
radio input "true"
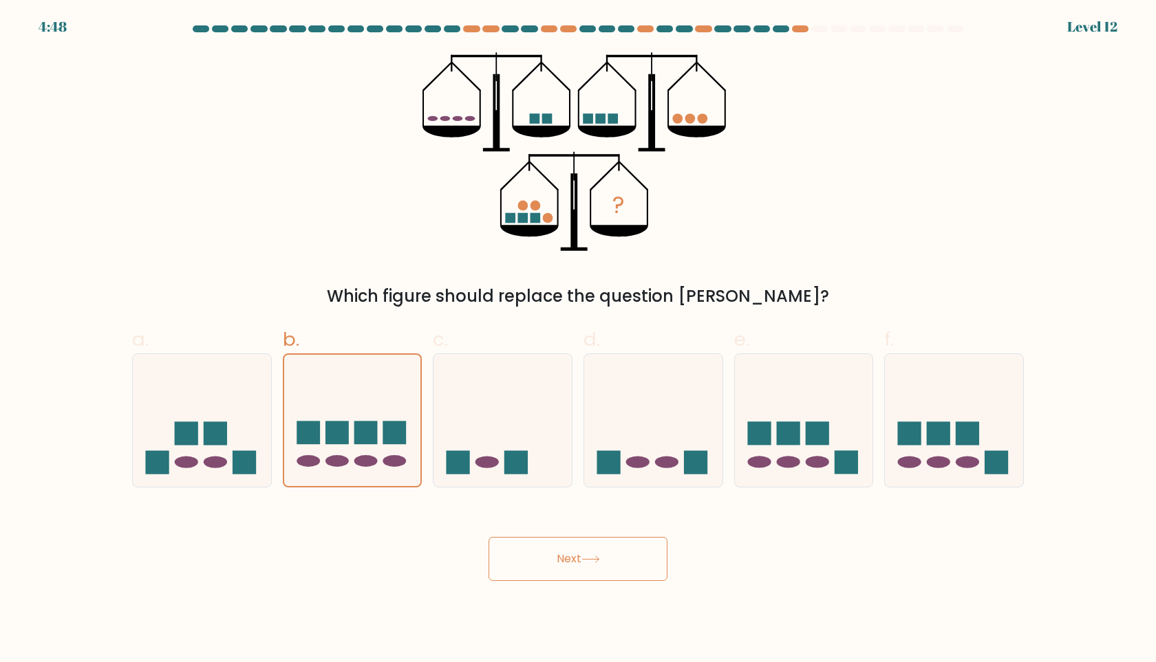
click at [554, 547] on button "Next" at bounding box center [577, 559] width 179 height 44
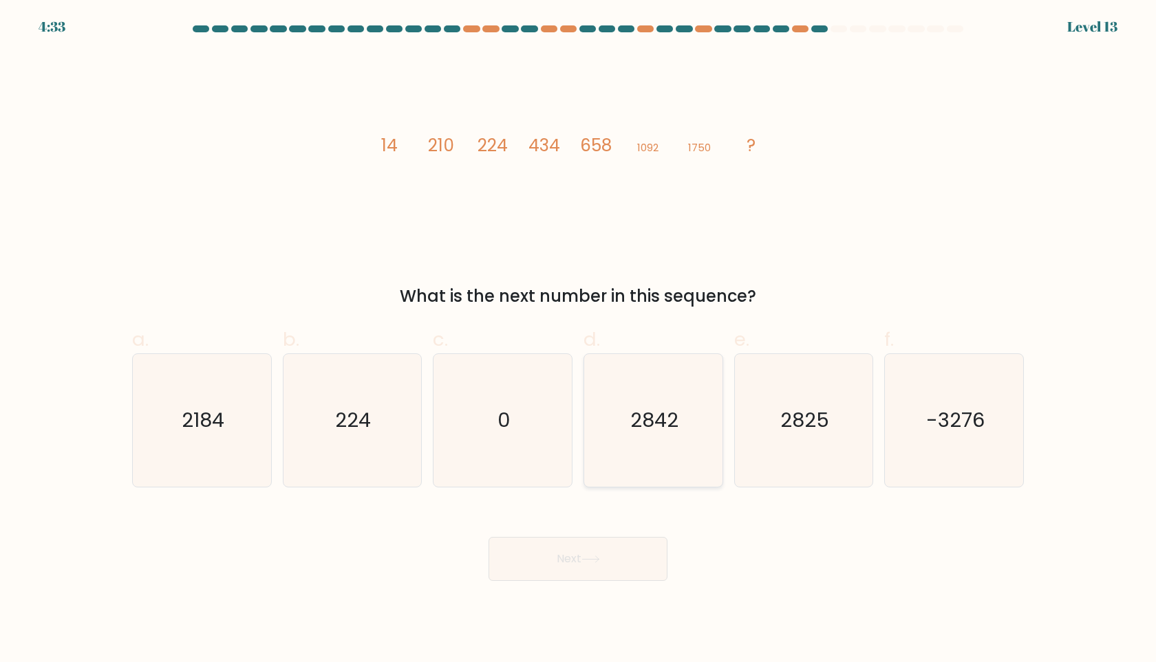
click at [679, 402] on icon "2842" at bounding box center [653, 420] width 133 height 133
click at [579, 341] on input "d. 2842" at bounding box center [578, 336] width 1 height 9
radio input "true"
click at [626, 574] on button "Next" at bounding box center [577, 559] width 179 height 44
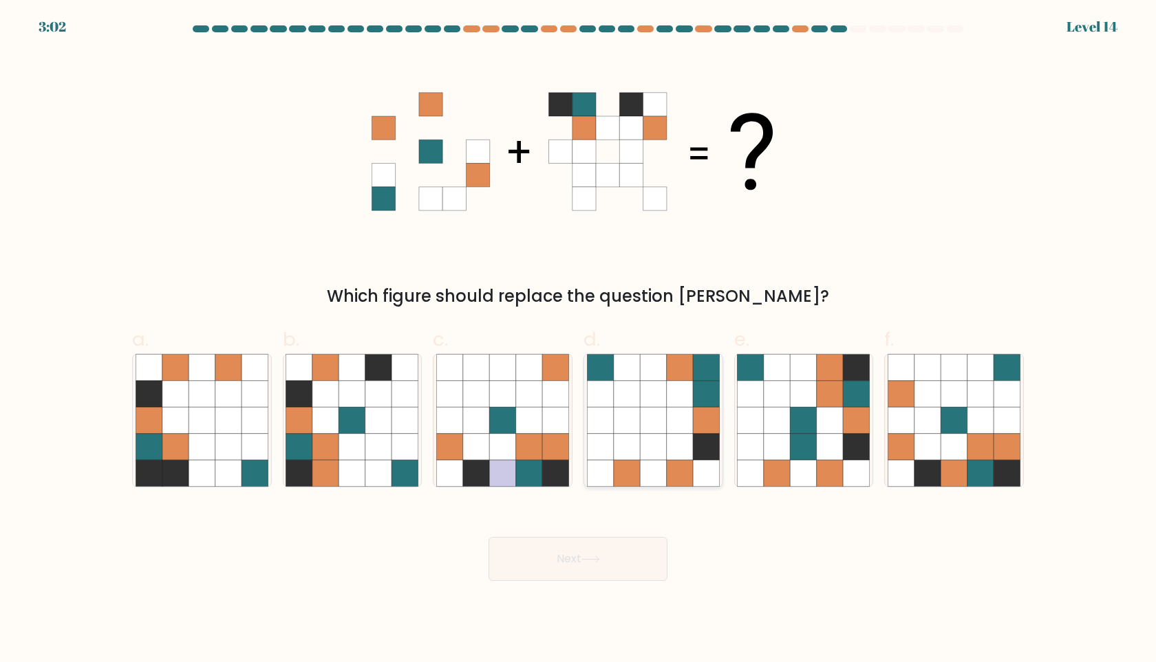
click at [662, 407] on icon at bounding box center [653, 394] width 26 height 26
click at [579, 341] on input "d." at bounding box center [578, 336] width 1 height 9
radio input "true"
click at [616, 572] on button "Next" at bounding box center [577, 559] width 179 height 44
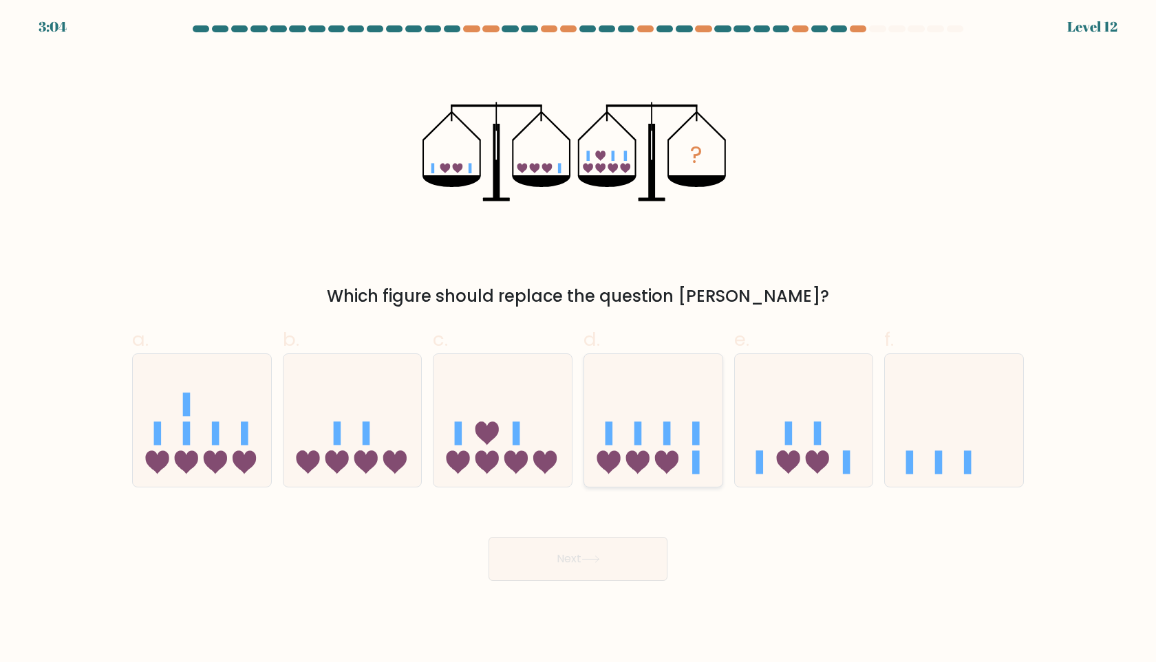
click at [651, 429] on icon at bounding box center [653, 421] width 138 height 114
click at [579, 341] on input "d." at bounding box center [578, 336] width 1 height 9
radio input "true"
click at [619, 568] on button "Next" at bounding box center [577, 559] width 179 height 44
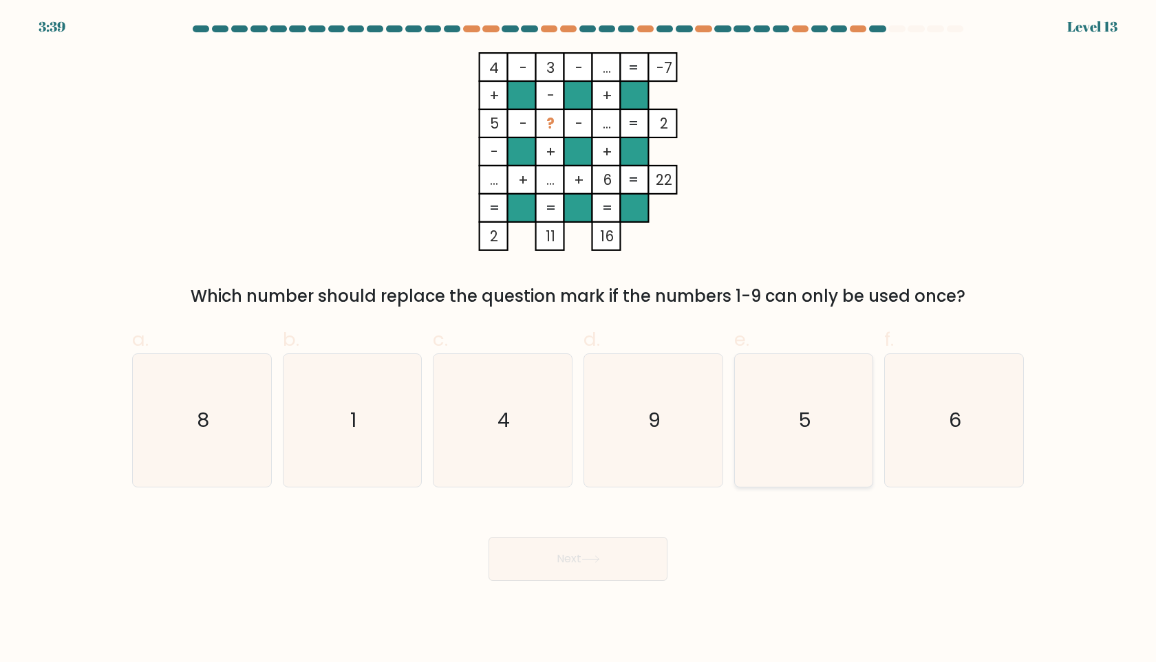
click at [820, 378] on icon "5" at bounding box center [803, 420] width 133 height 133
click at [579, 341] on input "e. 5" at bounding box center [578, 336] width 1 height 9
radio input "true"
click at [633, 552] on button "Next" at bounding box center [577, 559] width 179 height 44
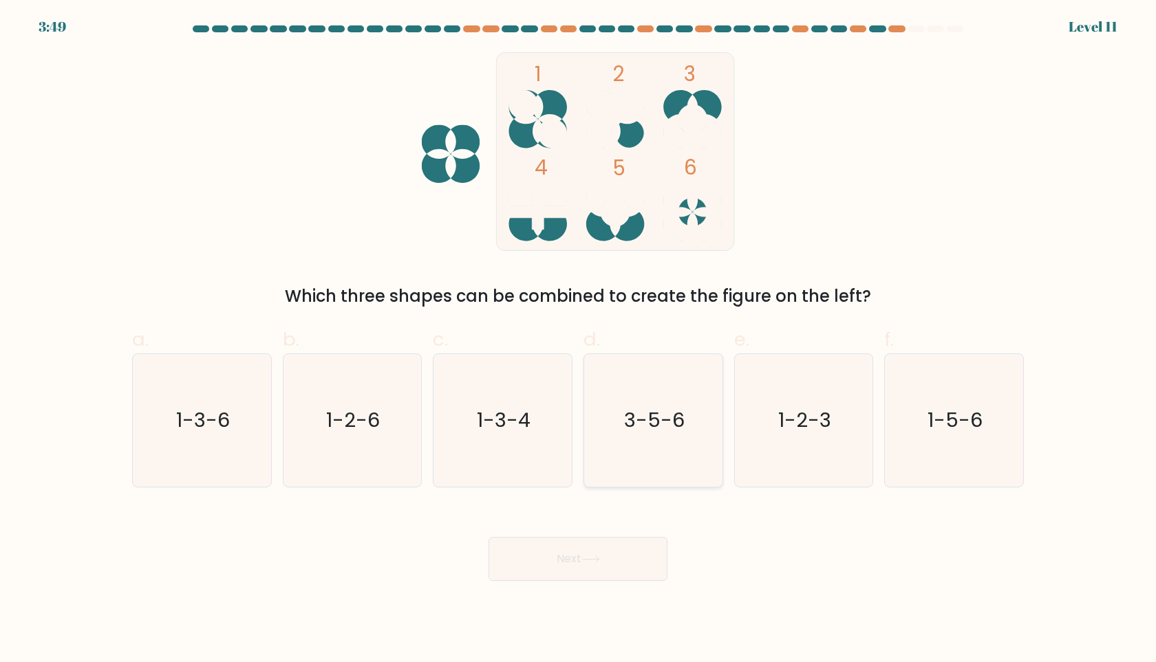
click at [667, 401] on icon "3-5-6" at bounding box center [653, 420] width 133 height 133
click at [579, 341] on input "d. 3-5-6" at bounding box center [578, 336] width 1 height 9
radio input "true"
click at [541, 565] on button "Next" at bounding box center [577, 559] width 179 height 44
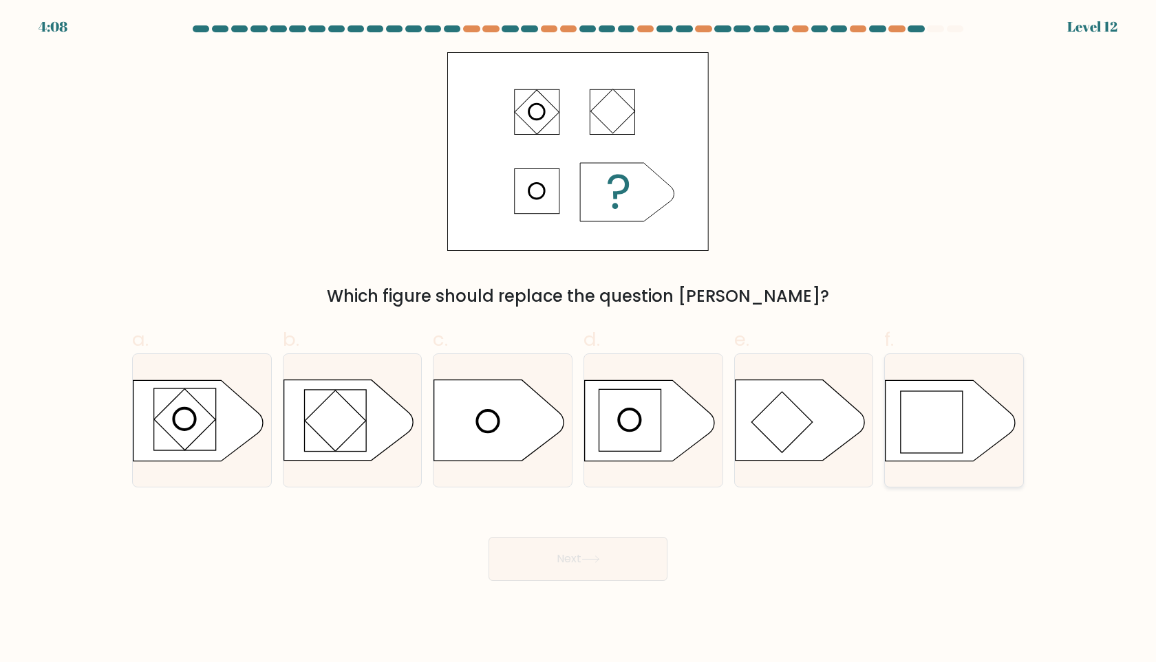
click at [952, 398] on rect at bounding box center [932, 422] width 62 height 62
click at [579, 341] on input "f." at bounding box center [578, 336] width 1 height 9
radio input "true"
click at [635, 551] on button "Next" at bounding box center [577, 559] width 179 height 44
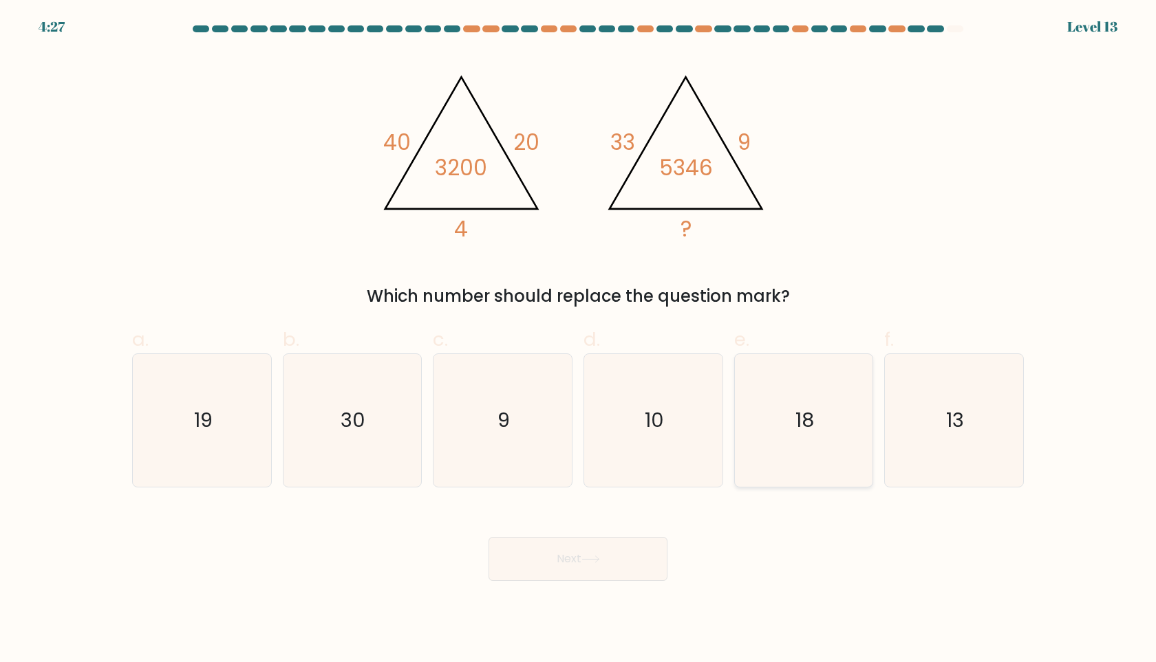
click at [779, 440] on icon "18" at bounding box center [803, 420] width 133 height 133
click at [579, 341] on input "e. 18" at bounding box center [578, 336] width 1 height 9
radio input "true"
click at [616, 563] on button "Next" at bounding box center [577, 559] width 179 height 44
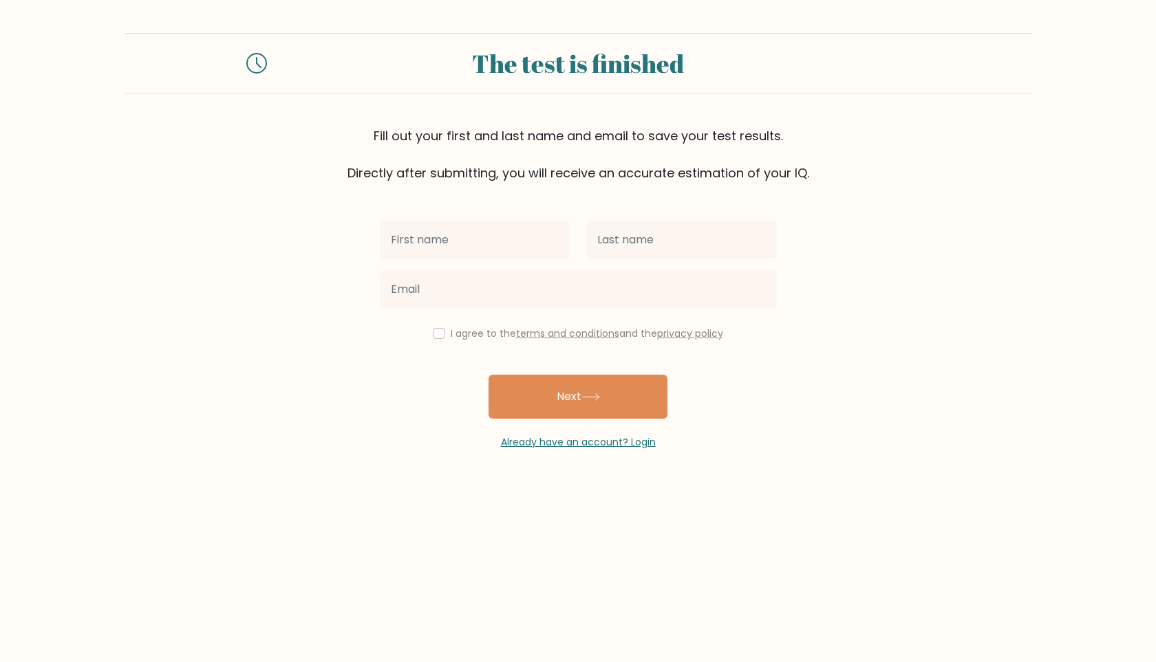
type input "З"
type input "Pietr"
type input "Pietrenko"
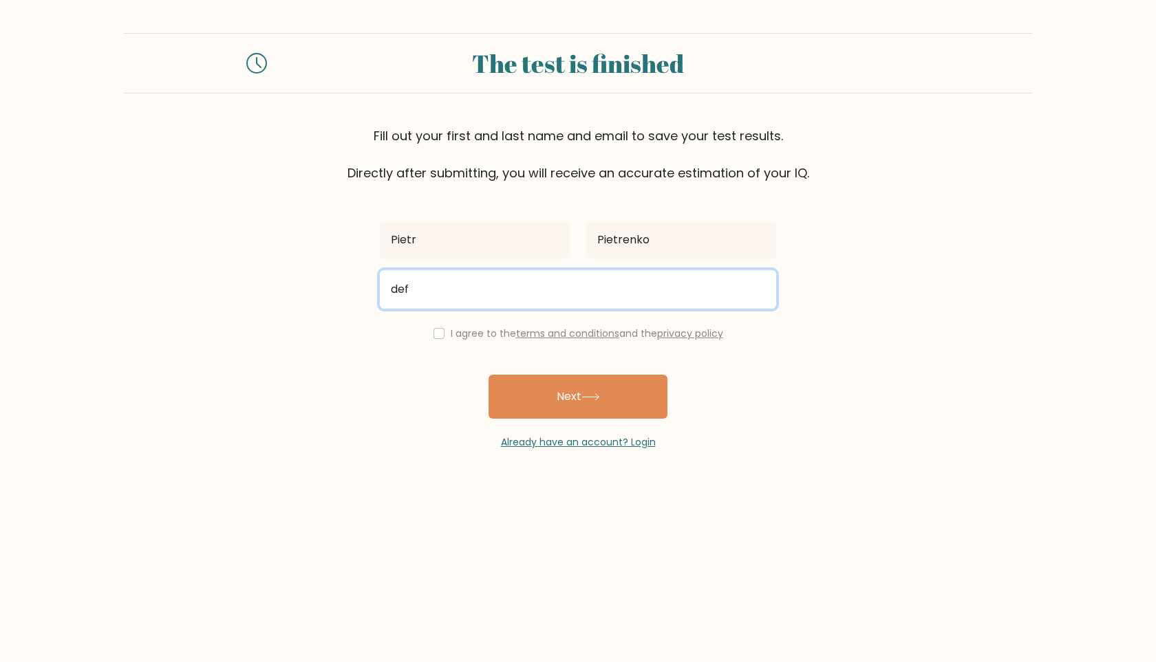
type input "default.mail@mail.ru"
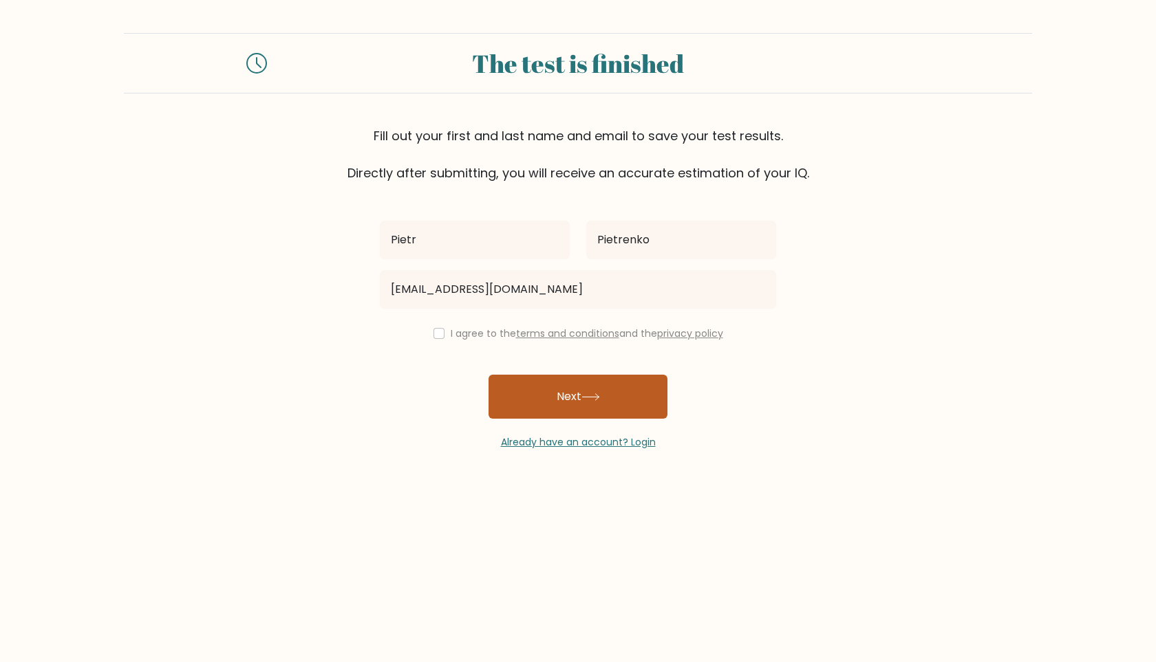
click at [550, 384] on button "Next" at bounding box center [577, 397] width 179 height 44
click at [440, 332] on div "I agree to the terms and conditions and the privacy policy" at bounding box center [577, 333] width 413 height 17
click at [422, 331] on div "I agree to the terms and conditions and the privacy policy" at bounding box center [577, 333] width 413 height 17
click at [433, 334] on input "checkbox" at bounding box center [438, 333] width 11 height 11
checkbox input "true"
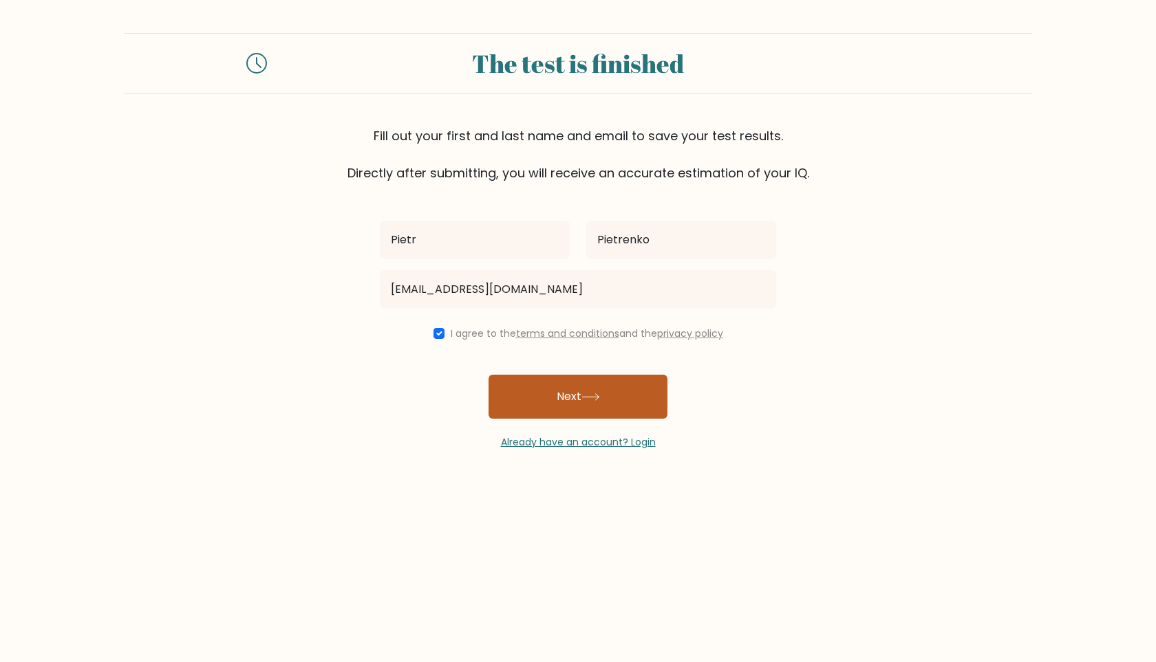
click at [535, 385] on button "Next" at bounding box center [577, 397] width 179 height 44
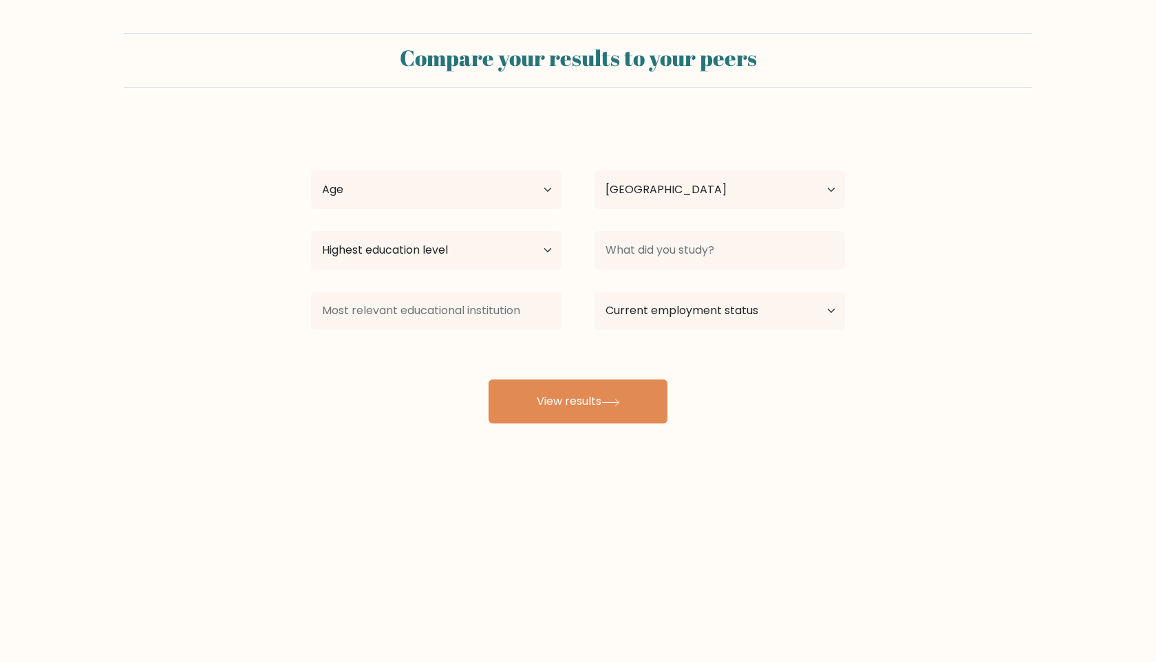
select select "US"
select select "25_34"
click at [311, 171] on select "Age Under 18 years old 18-24 years old 25-34 years old 35-44 years old 45-54 ye…" at bounding box center [436, 190] width 250 height 39
select select "masters_degree"
click at [311, 231] on select "Highest education level No schooling Primary Lower Secondary Upper Secondary Oc…" at bounding box center [436, 250] width 250 height 39
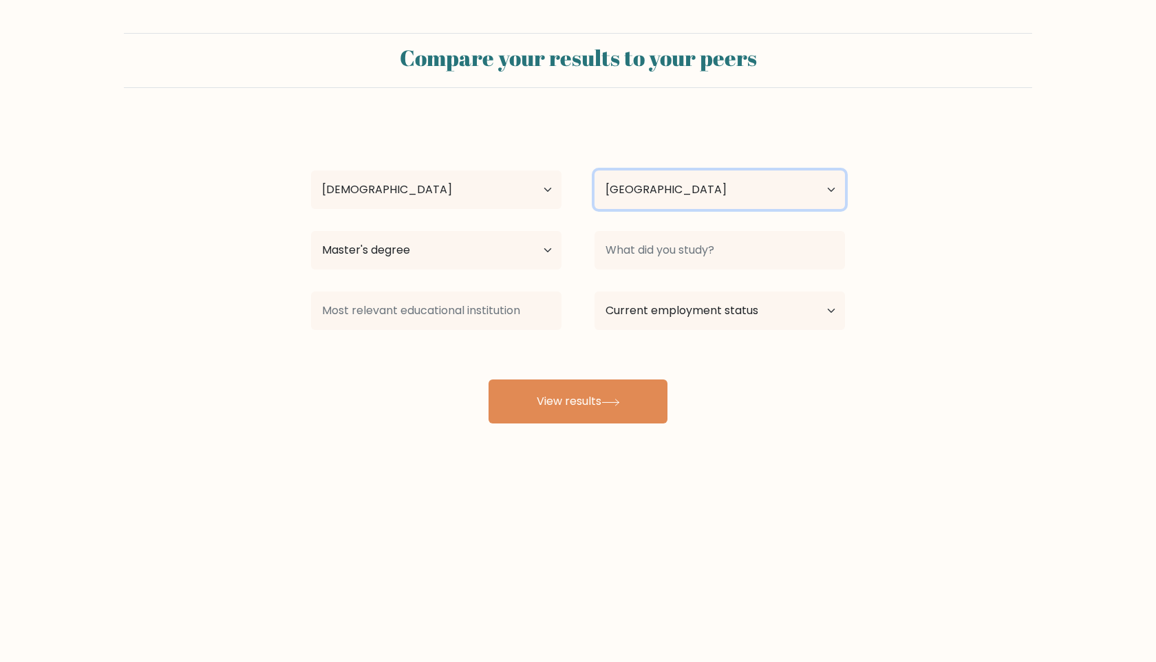
select select "UA"
click at [594, 171] on select "Country Afghanistan Albania Algeria American Samoa Andorra Angola Anguilla Anta…" at bounding box center [719, 190] width 250 height 39
select select "employed"
click at [594, 292] on select "Current employment status Employed Student Retired Other / prefer not to answer" at bounding box center [719, 311] width 250 height 39
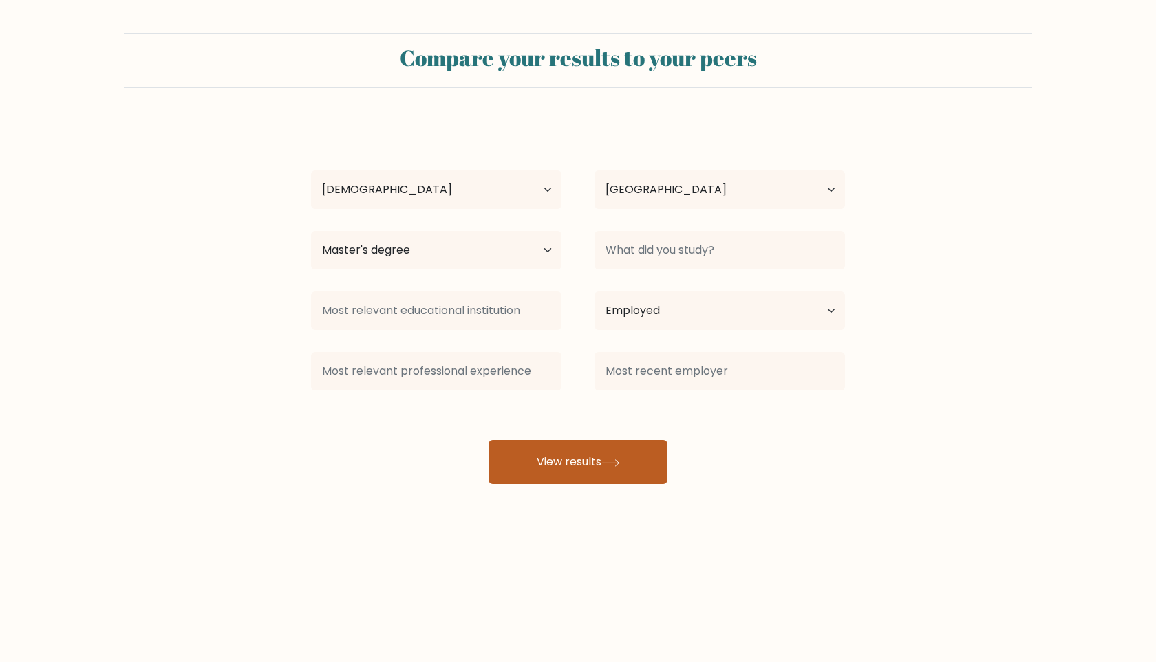
click at [625, 457] on button "View results" at bounding box center [577, 462] width 179 height 44
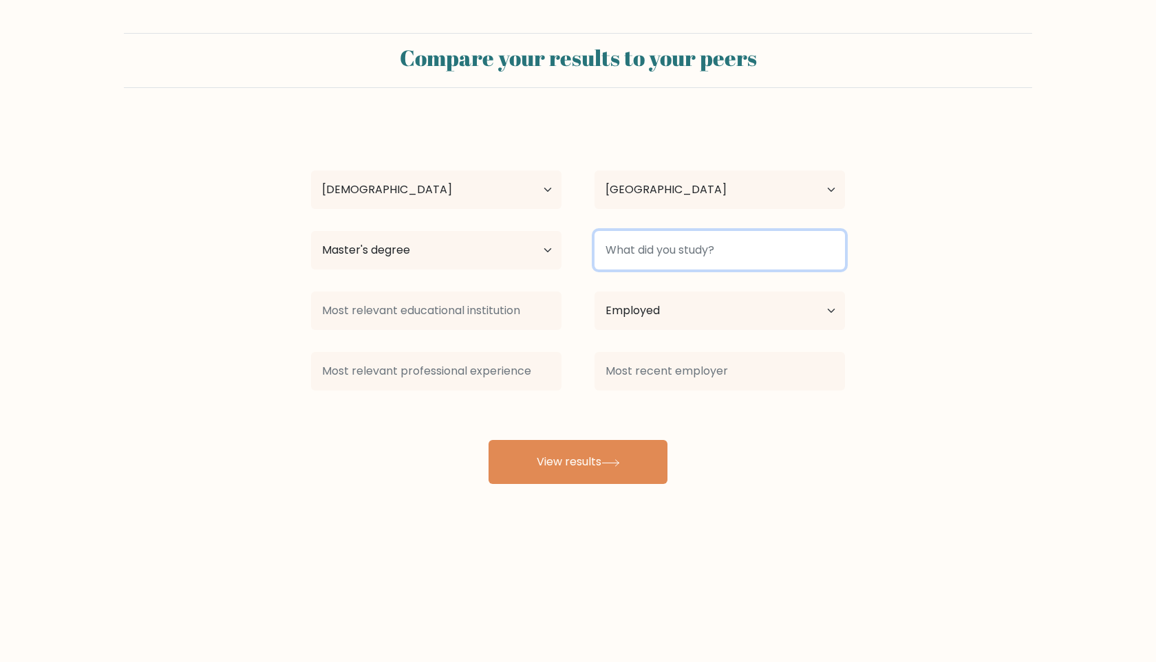
click at [702, 248] on input at bounding box center [719, 250] width 250 height 39
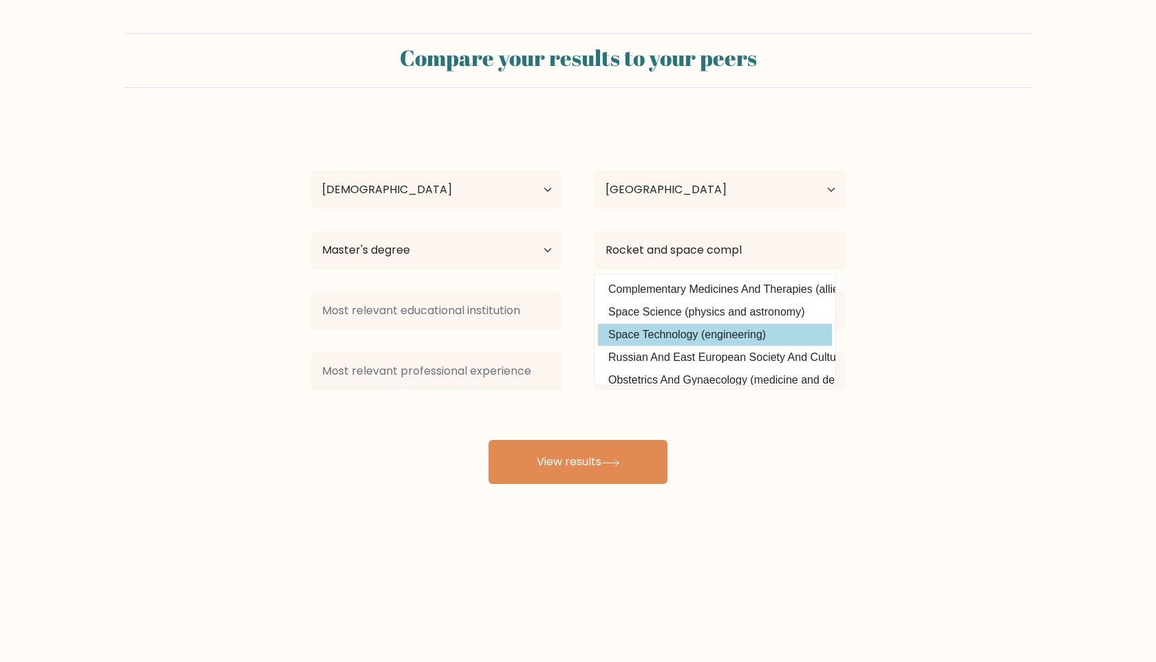
click at [688, 336] on option "Space Technology (engineering)" at bounding box center [715, 335] width 234 height 22
type input "Space Technology"
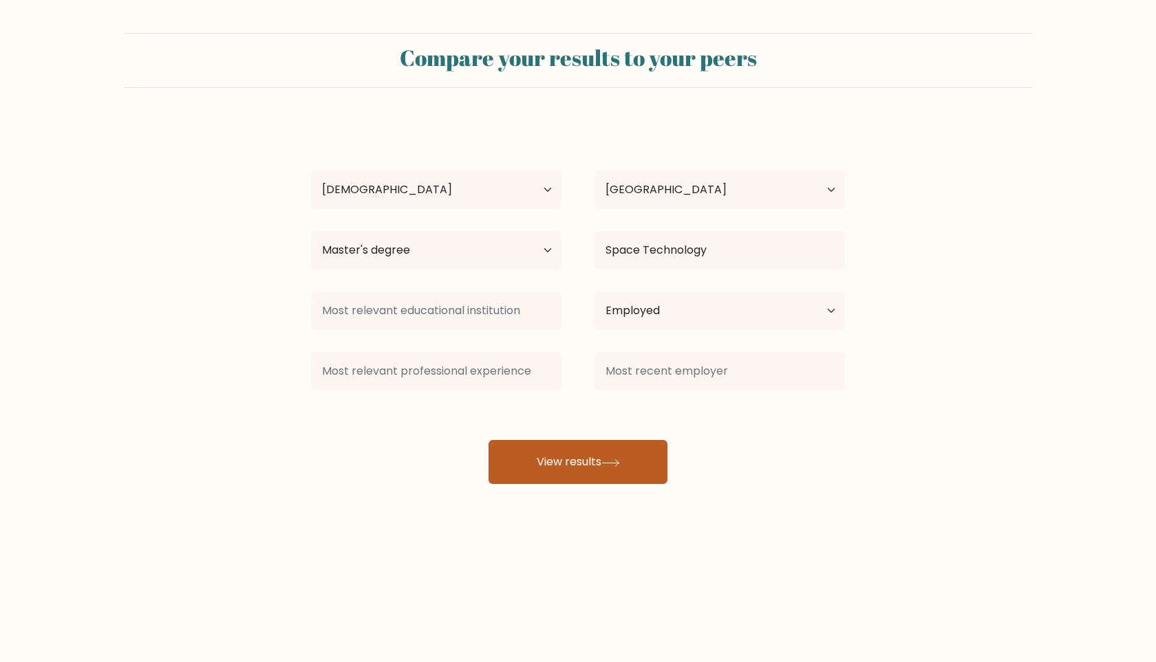
click at [565, 451] on button "View results" at bounding box center [577, 462] width 179 height 44
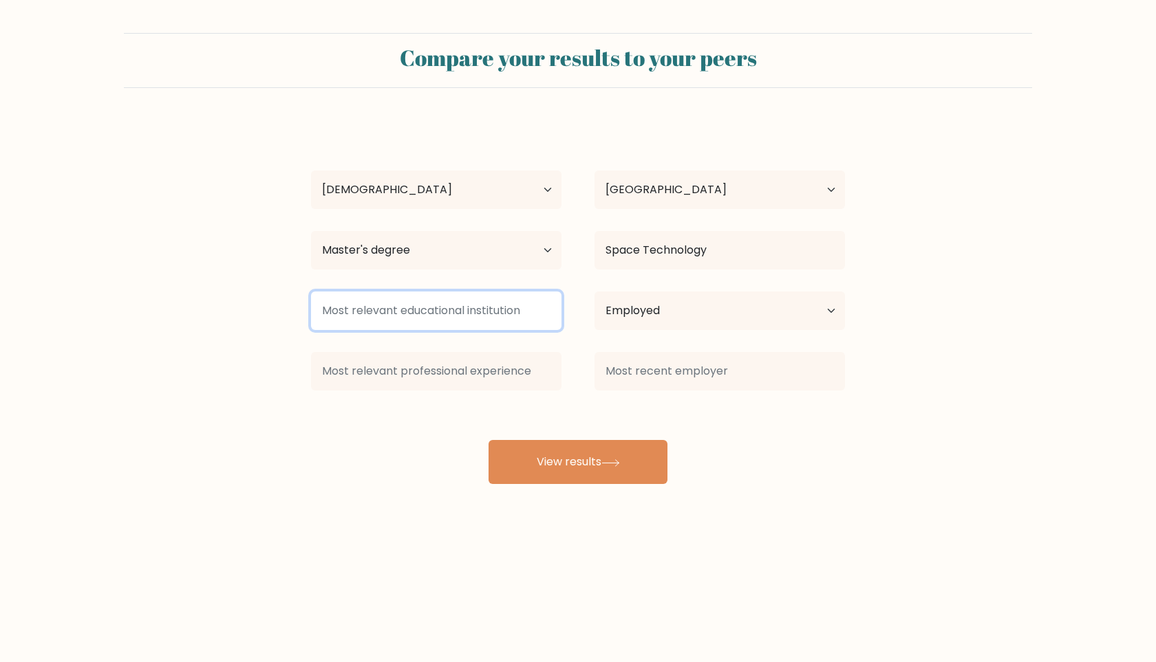
click at [517, 313] on input at bounding box center [436, 311] width 250 height 39
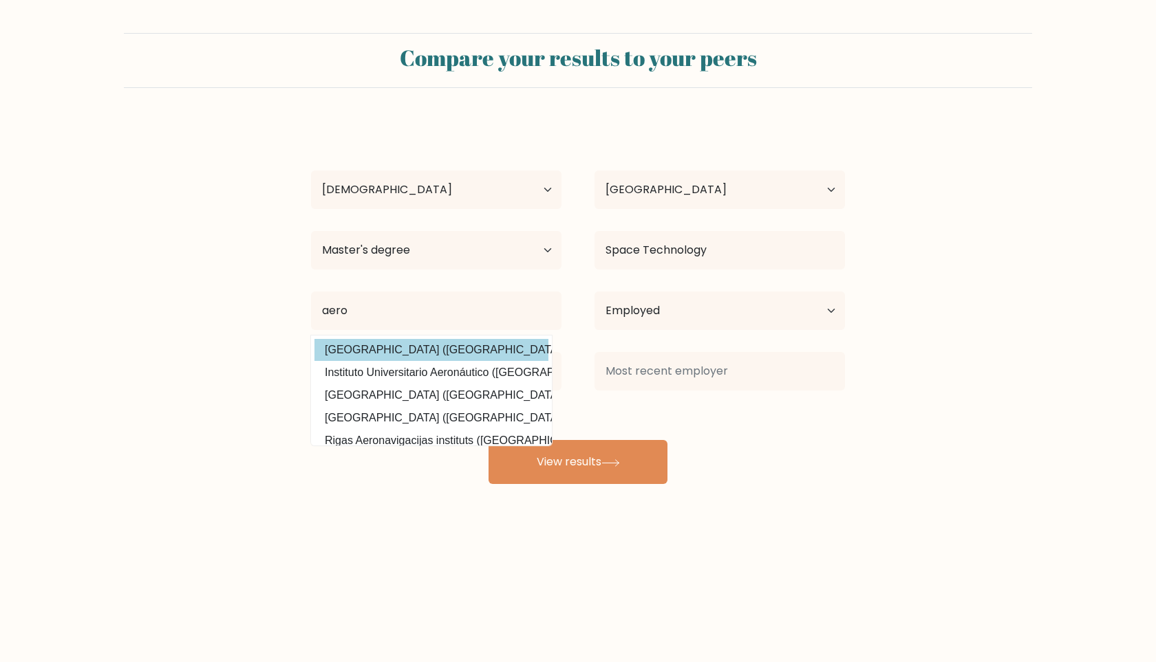
click at [423, 356] on div "Pietr Pietrenko Age Under 18 years old 18-24 years old 25-34 years old 35-44 ye…" at bounding box center [578, 302] width 550 height 363
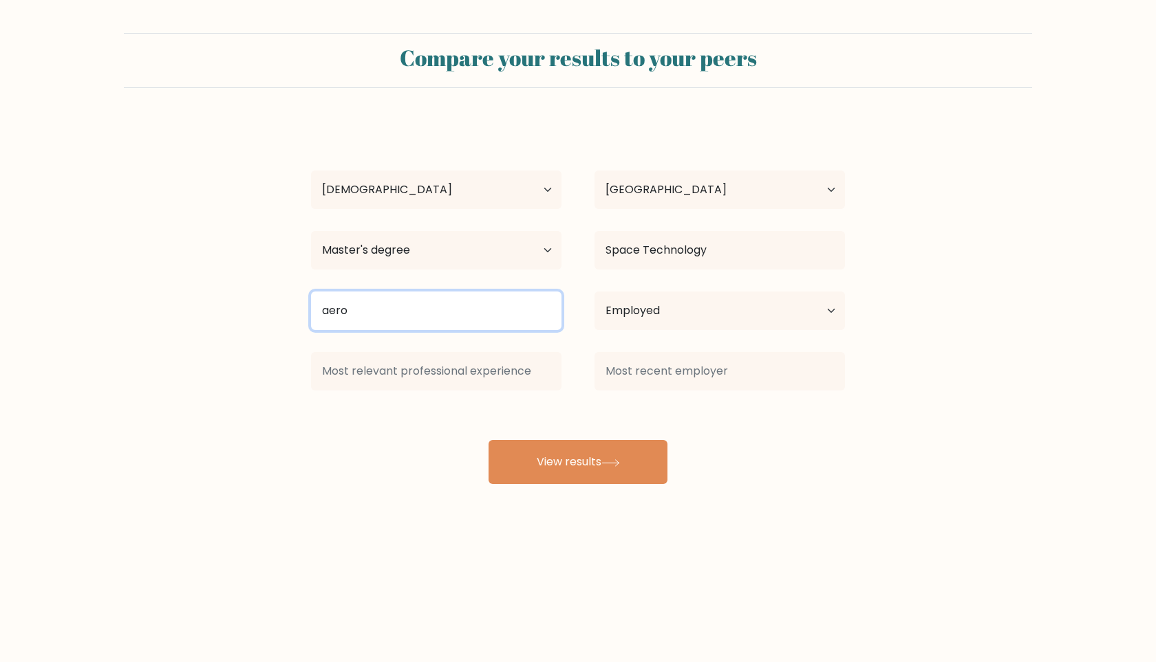
click at [369, 314] on input "aero" at bounding box center [436, 311] width 250 height 39
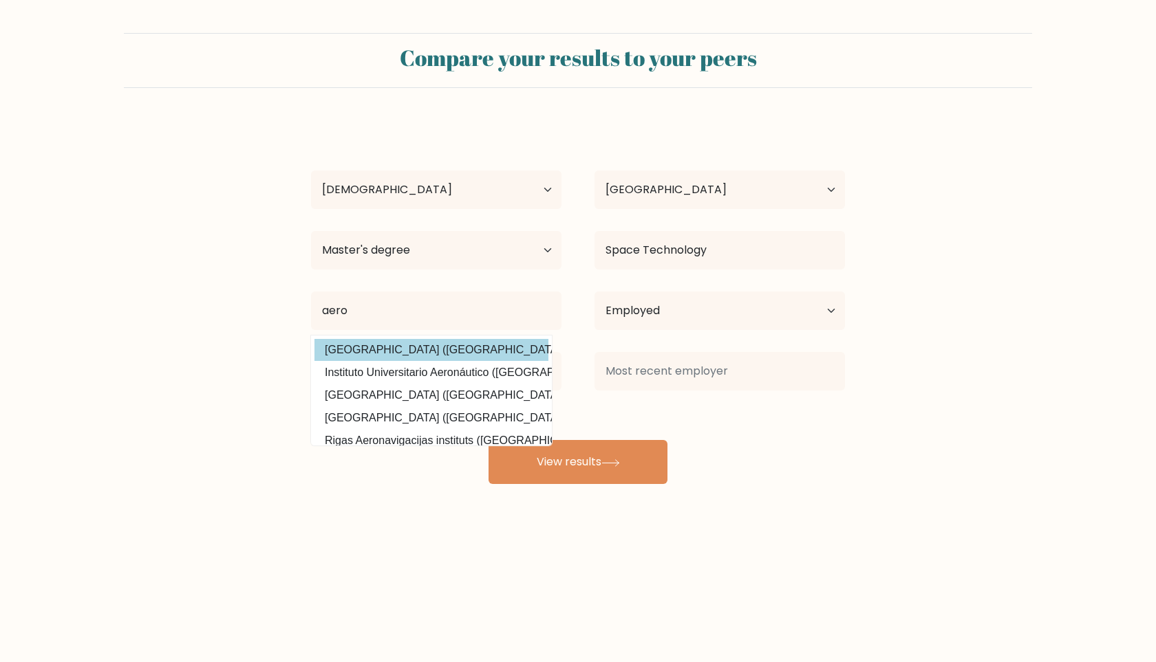
click at [410, 347] on option "National Aerospace University (Ukraine)" at bounding box center [431, 350] width 234 height 22
type input "National Aerospace University"
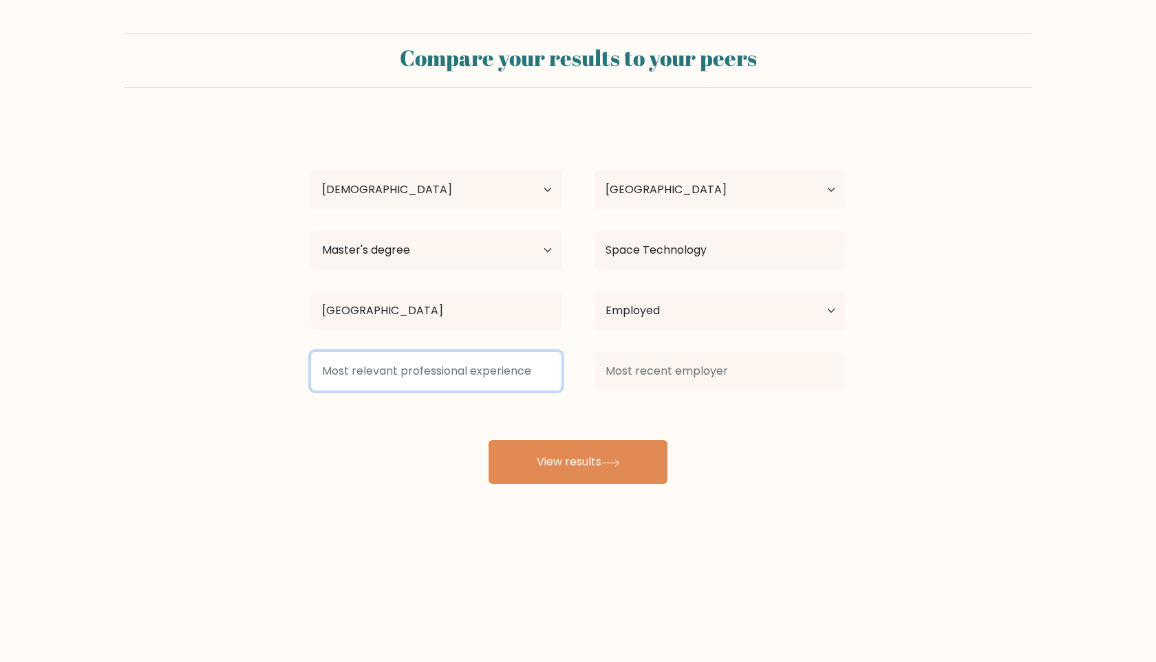
click at [391, 375] on input at bounding box center [436, 371] width 250 height 39
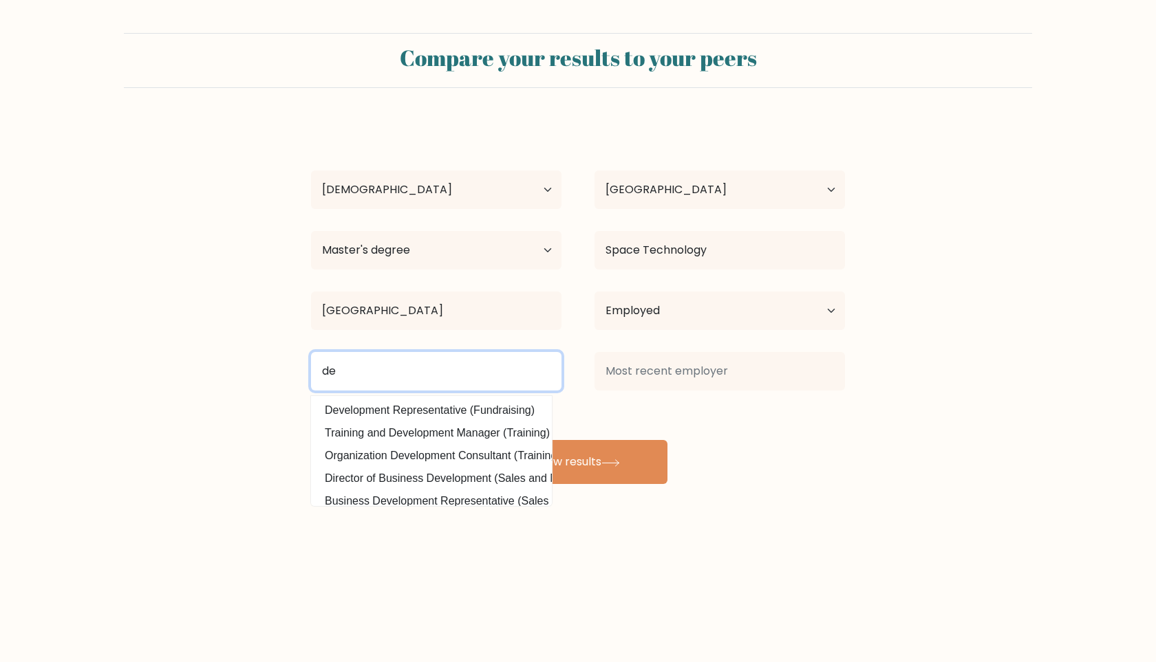
type input "d"
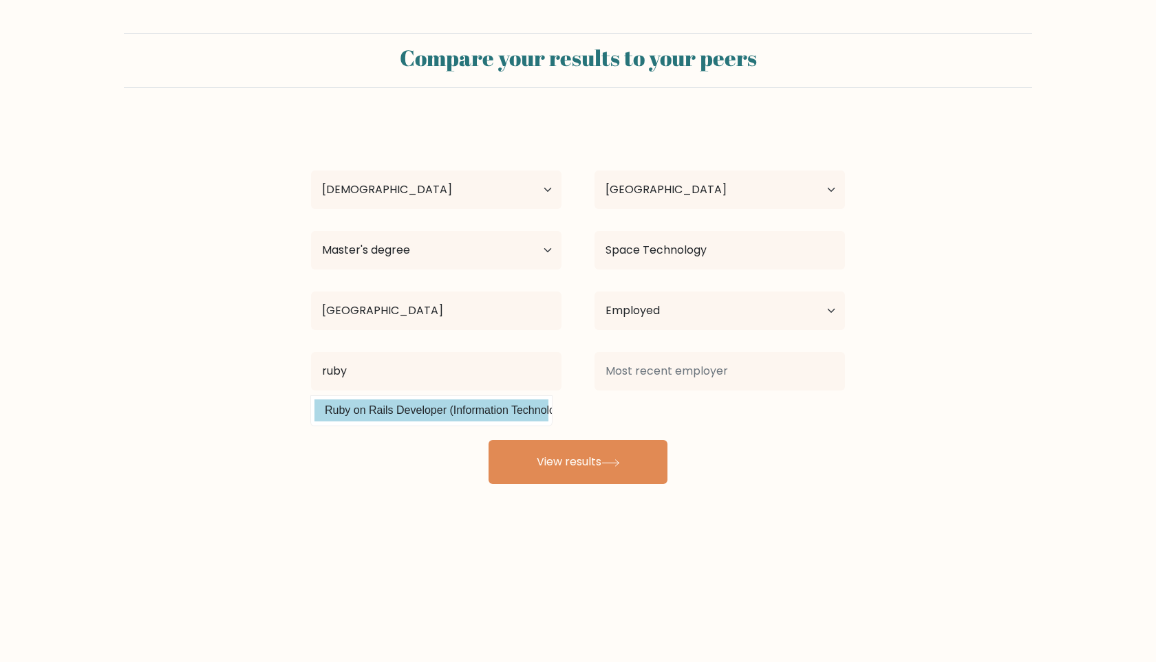
click at [422, 405] on option "Ruby on Rails Developer (Information Technology)" at bounding box center [431, 411] width 234 height 22
type input "Ruby on Rails Developer"
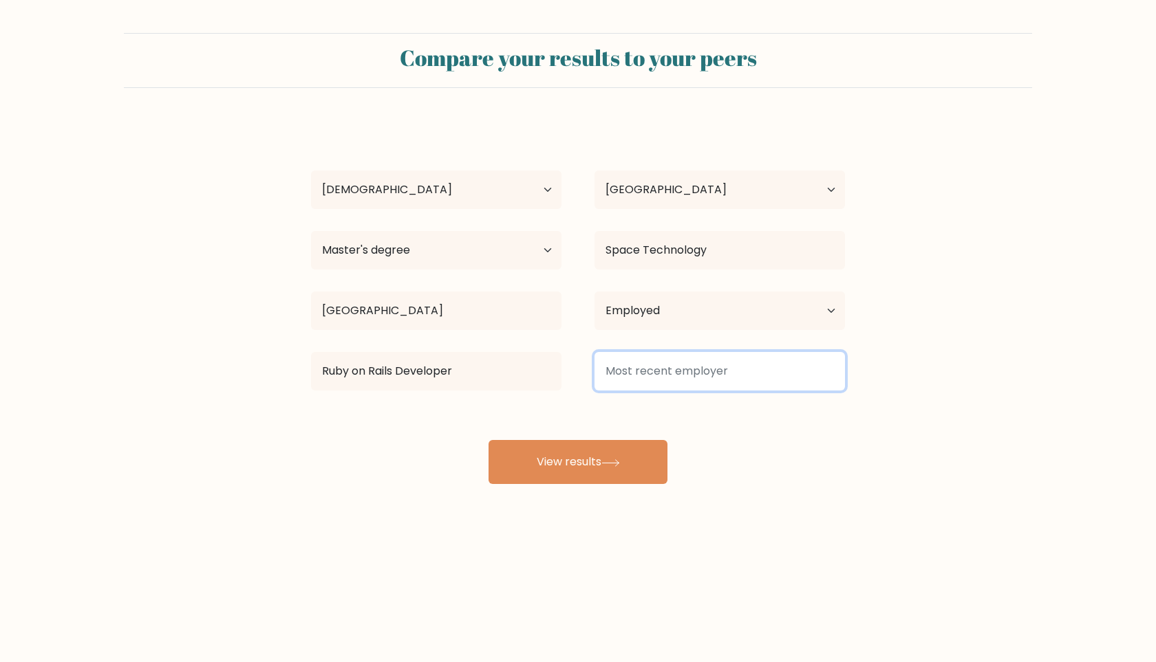
click at [715, 378] on input at bounding box center [719, 371] width 250 height 39
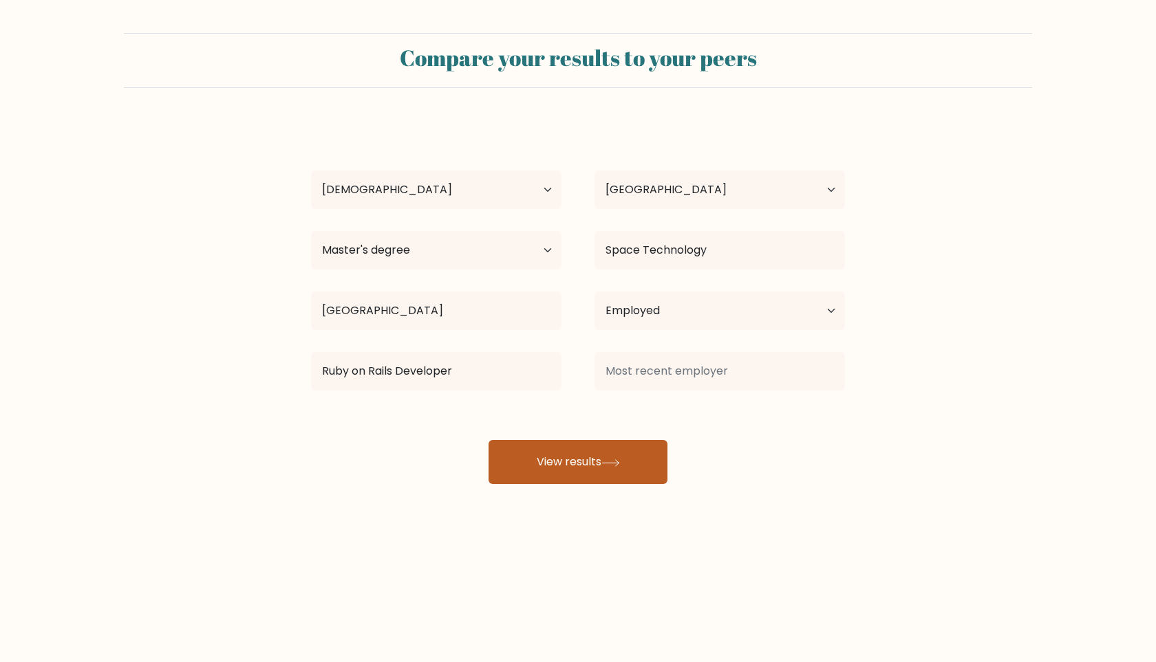
click at [601, 455] on button "View results" at bounding box center [577, 462] width 179 height 44
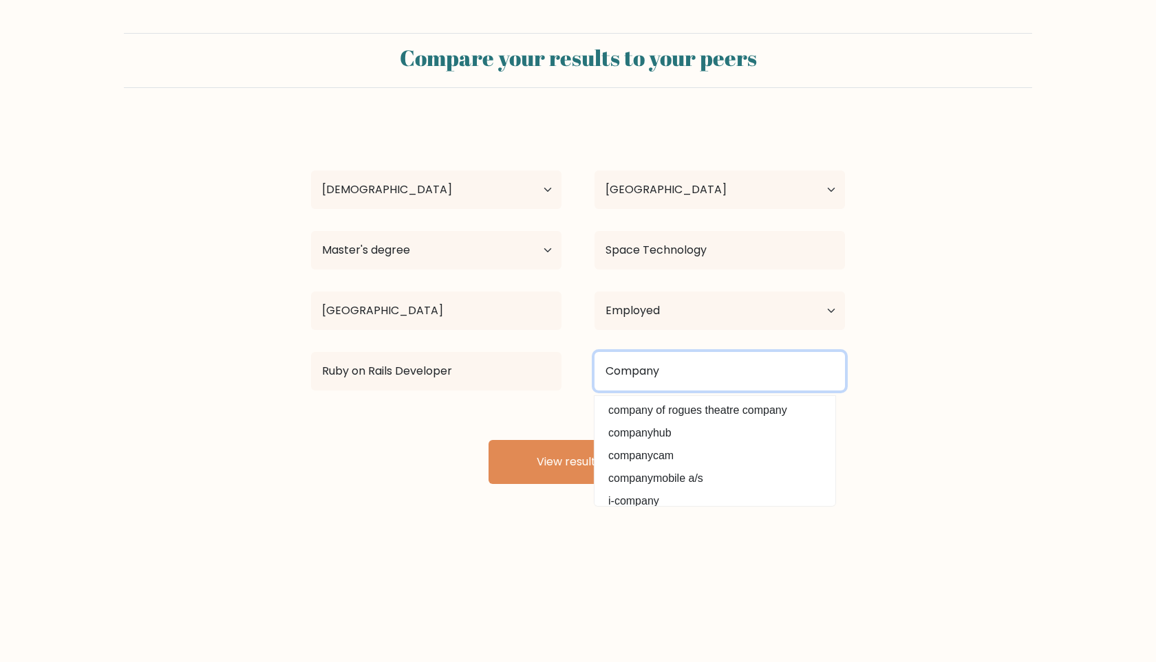
type input "Company"
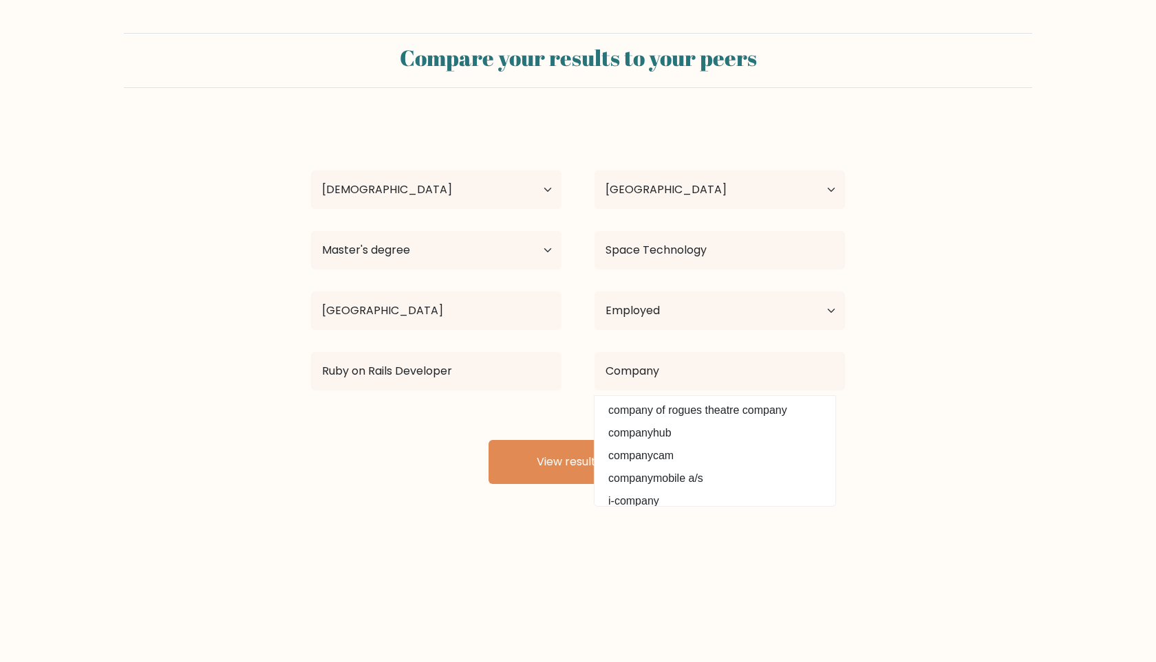
click at [563, 424] on div "Pietr Pietrenko Age Under 18 years old 18-24 years old 25-34 years old 35-44 ye…" at bounding box center [578, 302] width 550 height 363
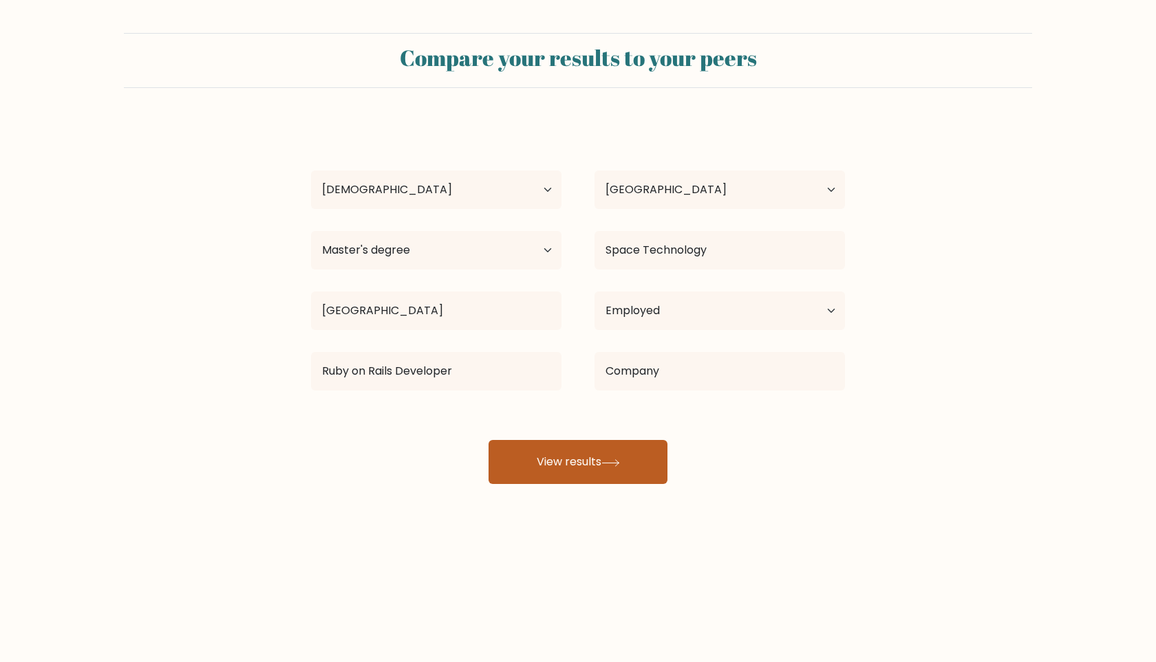
click at [557, 483] on button "View results" at bounding box center [577, 462] width 179 height 44
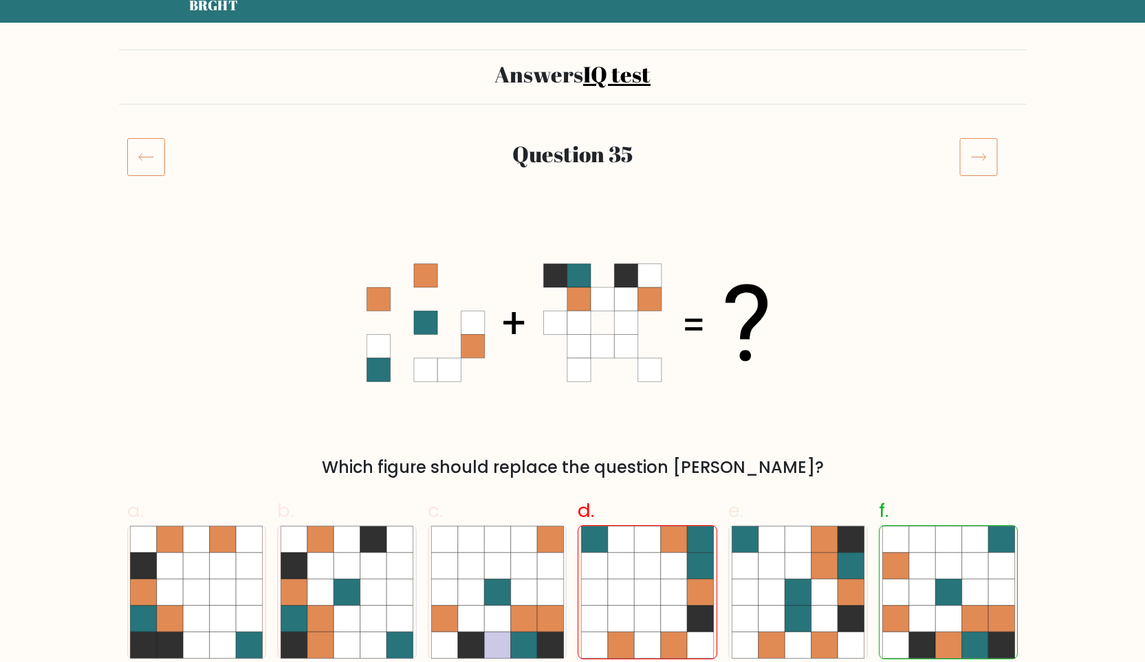
scroll to position [83, 0]
